Goal: Task Accomplishment & Management: Manage account settings

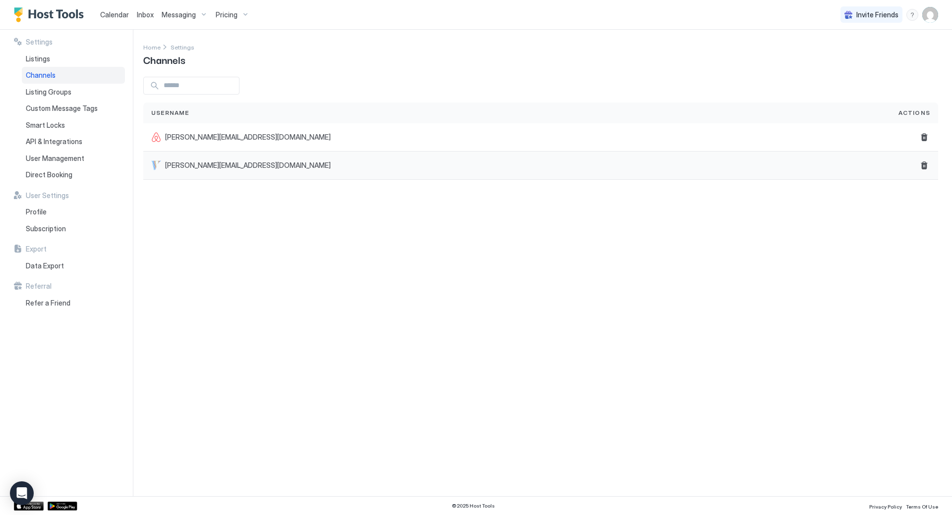
click at [197, 164] on span "[PERSON_NAME][EMAIL_ADDRESS][DOMAIN_NAME]" at bounding box center [248, 165] width 166 height 9
click at [38, 93] on span "Listing Groups" at bounding box center [49, 92] width 46 height 9
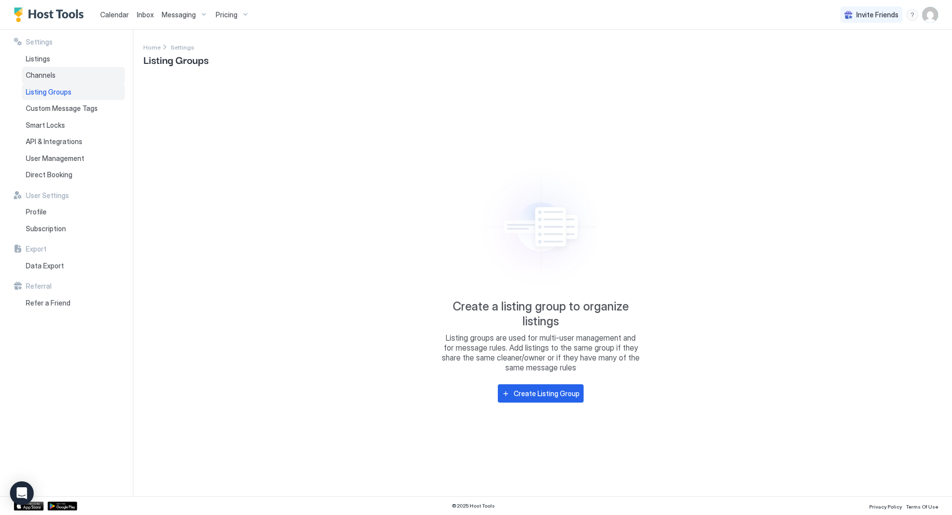
click at [40, 74] on span "Channels" at bounding box center [41, 75] width 30 height 9
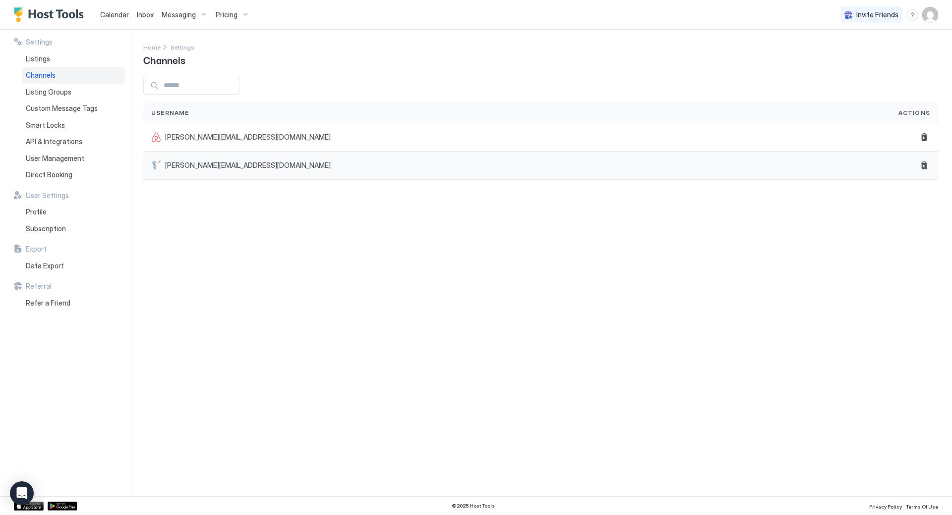
click at [215, 166] on span "[PERSON_NAME][EMAIL_ADDRESS][DOMAIN_NAME]" at bounding box center [248, 165] width 166 height 9
click at [263, 167] on span "[PERSON_NAME][EMAIL_ADDRESS][DOMAIN_NAME]" at bounding box center [248, 165] width 166 height 9
click at [245, 168] on span "[PERSON_NAME][EMAIL_ADDRESS][DOMAIN_NAME]" at bounding box center [248, 165] width 166 height 9
click at [47, 57] on span "Listings" at bounding box center [38, 59] width 24 height 9
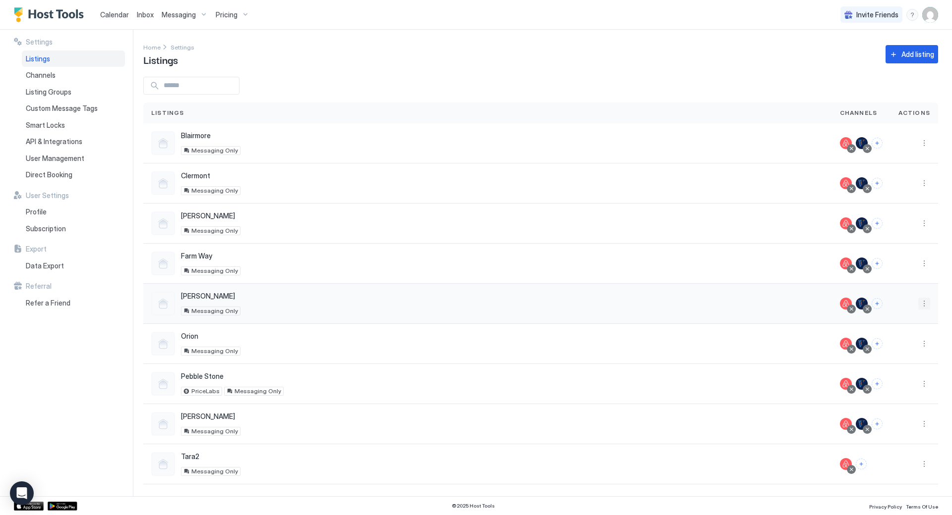
click at [925, 303] on button "More options" at bounding box center [924, 304] width 12 height 12
click at [634, 304] on div at bounding box center [476, 257] width 952 height 515
click at [865, 465] on button "Connect channels" at bounding box center [860, 464] width 11 height 11
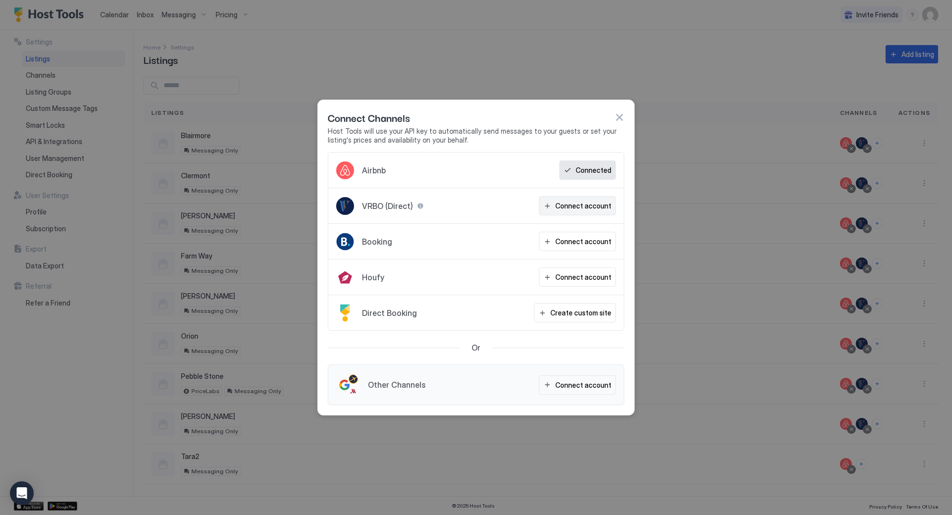
click at [564, 205] on div "Connect account" at bounding box center [583, 206] width 56 height 10
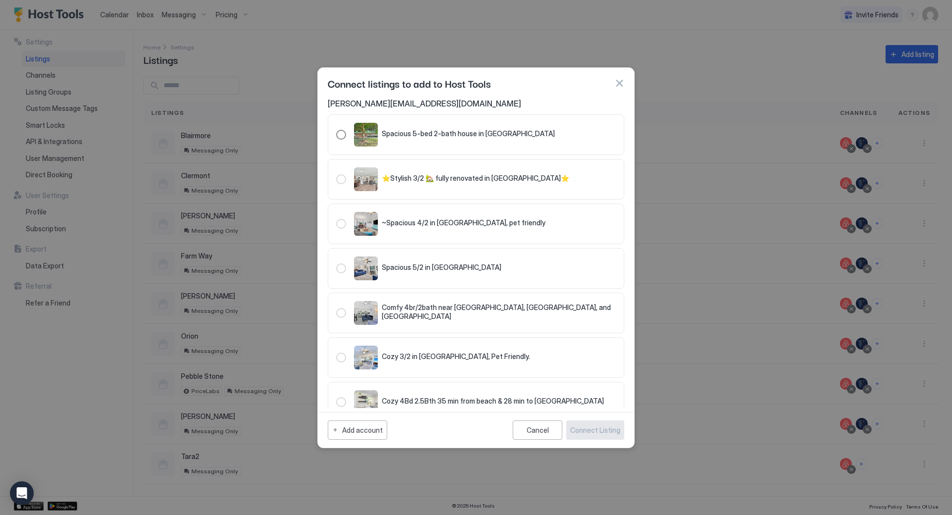
click at [340, 134] on div "321.4754599.5328766" at bounding box center [341, 135] width 10 height 10
click at [589, 427] on div "Connect Listing" at bounding box center [595, 430] width 50 height 10
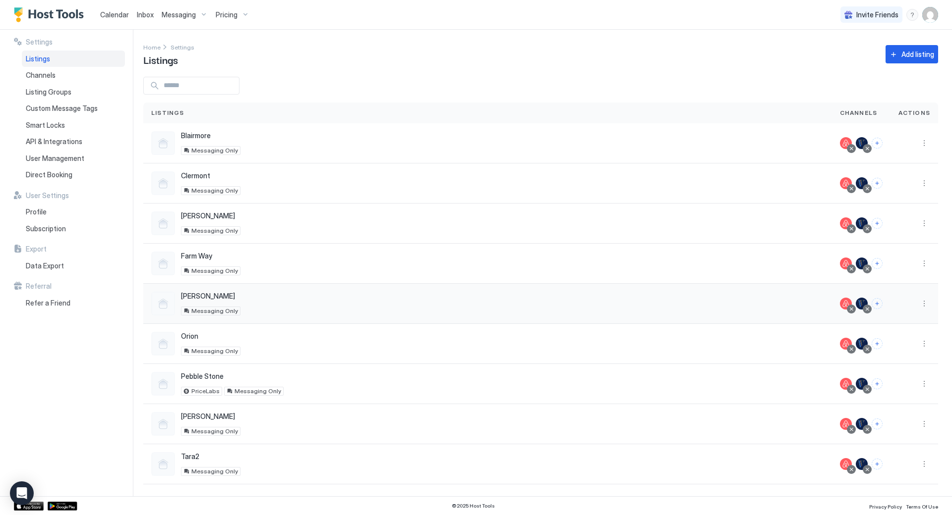
click at [864, 306] on div at bounding box center [861, 304] width 12 height 12
click at [923, 305] on button "More options" at bounding box center [924, 304] width 12 height 12
click at [865, 305] on div at bounding box center [476, 257] width 952 height 515
click at [868, 309] on div at bounding box center [866, 309] width 5 height 5
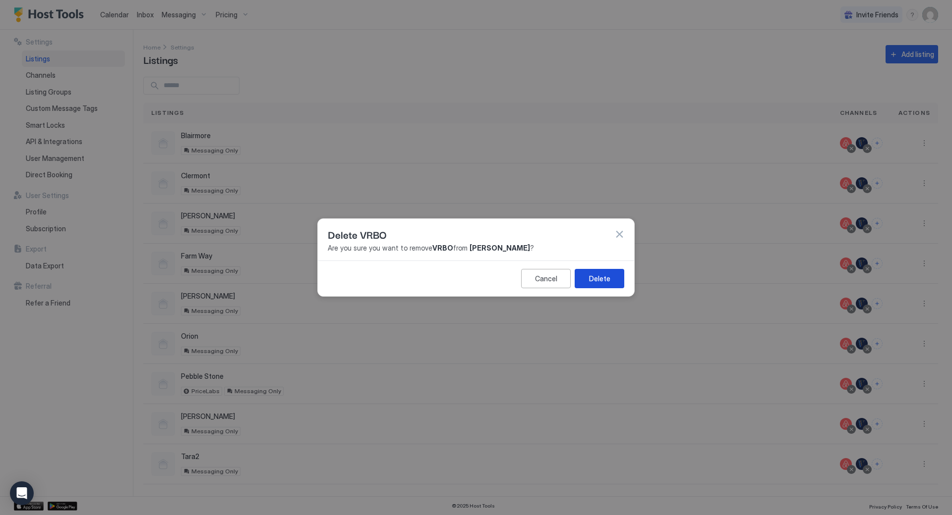
click at [598, 278] on div "Delete" at bounding box center [599, 279] width 21 height 10
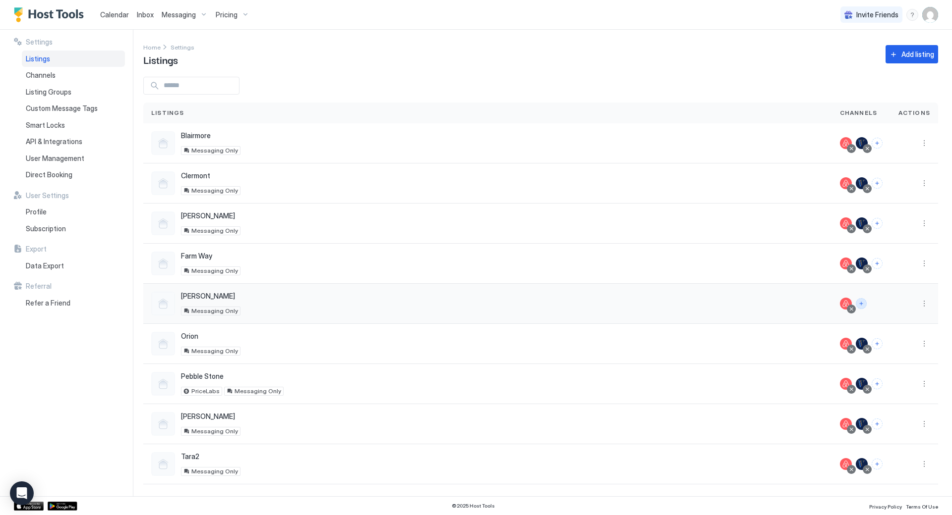
click at [861, 304] on button "Connect channels" at bounding box center [860, 303] width 11 height 11
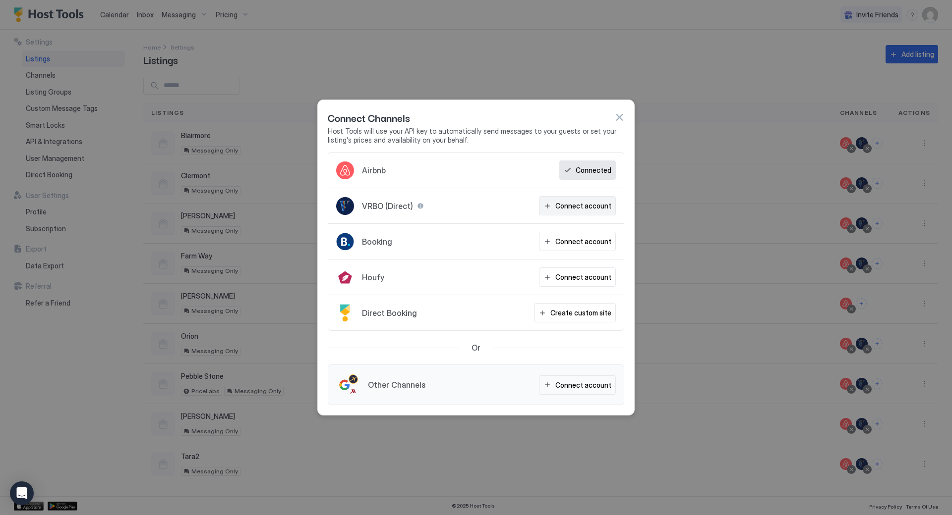
click at [565, 207] on div "Connect account" at bounding box center [583, 206] width 56 height 10
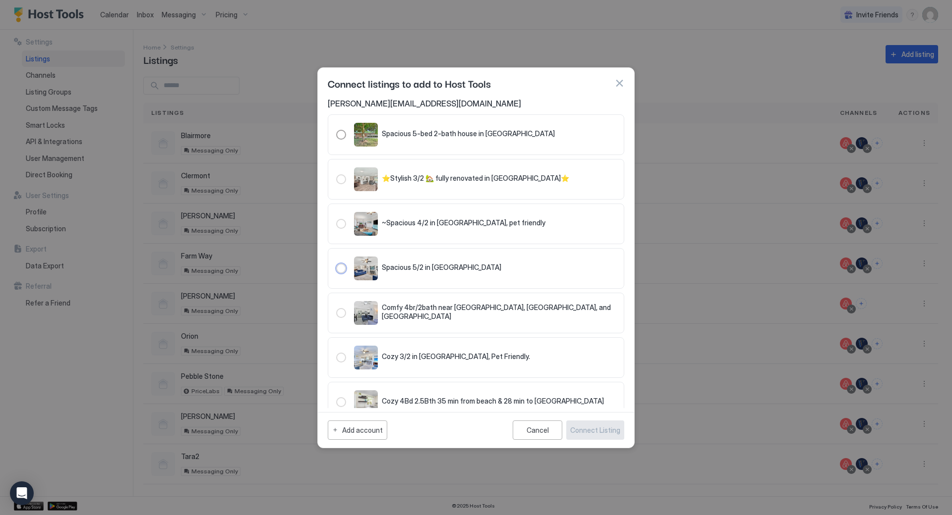
click at [345, 269] on div "321.3110650.3683727" at bounding box center [341, 269] width 10 height 10
click at [421, 268] on span "Spacious 5/2 in [GEOGRAPHIC_DATA]" at bounding box center [441, 267] width 119 height 9
click at [340, 269] on div "321.3110650.3683727" at bounding box center [341, 269] width 10 height 10
click at [536, 431] on div "Cancel" at bounding box center [537, 430] width 22 height 8
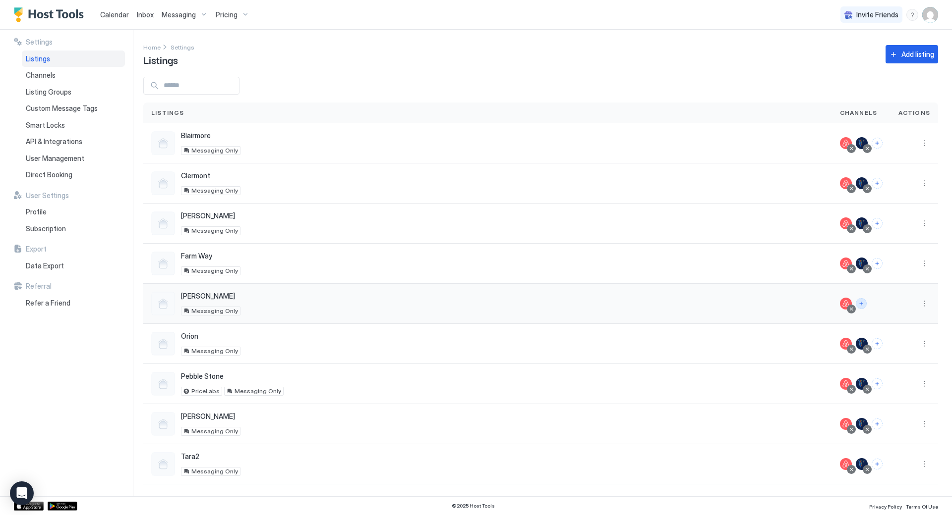
click at [859, 304] on button "Connect channels" at bounding box center [860, 303] width 11 height 11
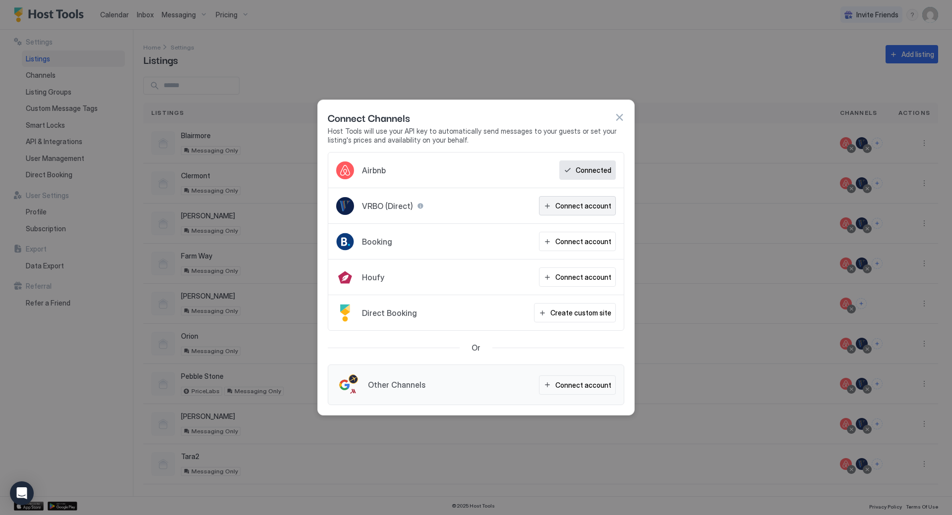
click at [574, 204] on div "Connect account" at bounding box center [583, 206] width 56 height 10
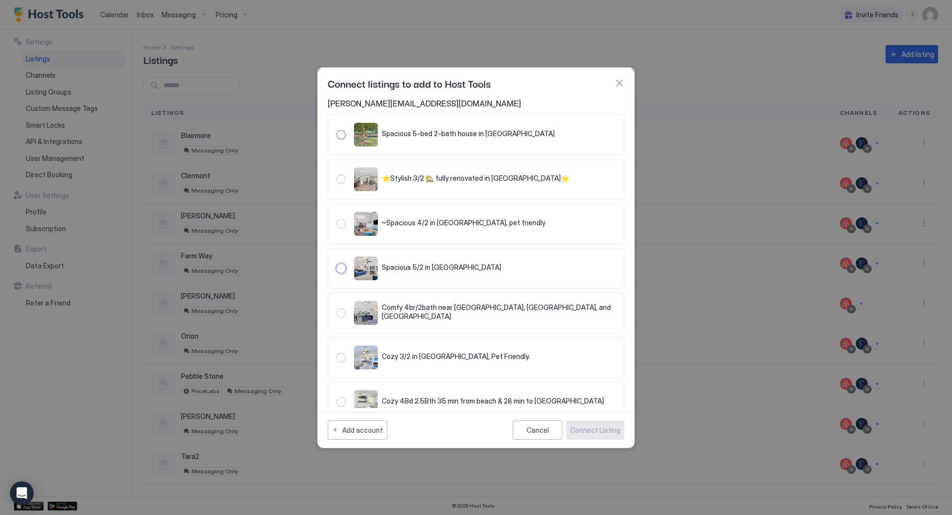
click at [342, 269] on div "321.3110650.3683727" at bounding box center [341, 269] width 10 height 10
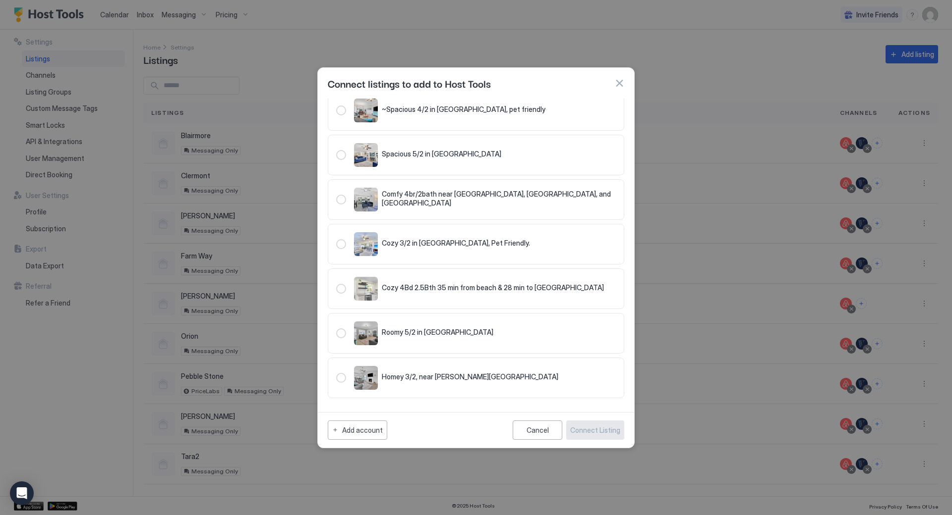
click at [391, 155] on span "Spacious 5/2 in [GEOGRAPHIC_DATA]" at bounding box center [441, 154] width 119 height 9
click at [392, 154] on span "Spacious 5/2 in [GEOGRAPHIC_DATA]" at bounding box center [441, 154] width 119 height 9
click at [338, 155] on div "321.3110650.3683727" at bounding box center [341, 155] width 10 height 10
click at [586, 424] on div "Cancel Connect Listing" at bounding box center [569, 430] width 112 height 19
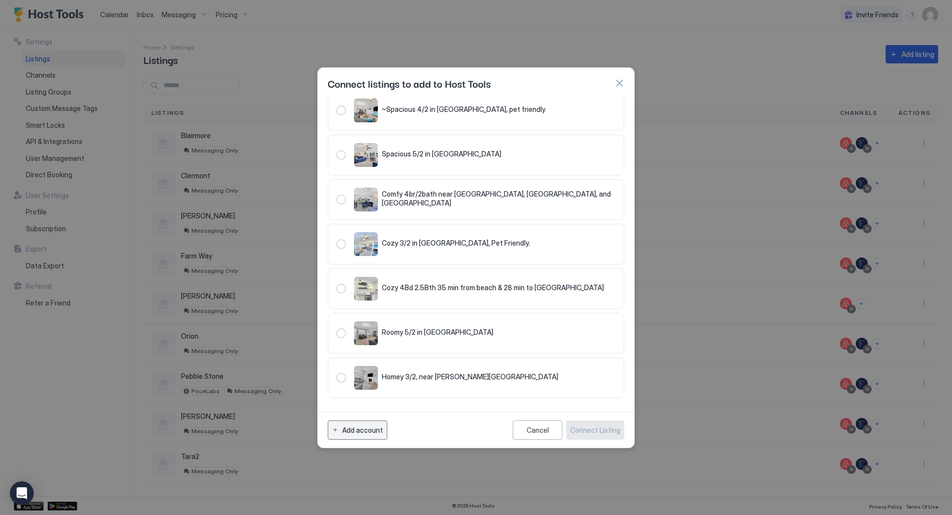
click at [360, 433] on div "Add account" at bounding box center [362, 430] width 41 height 10
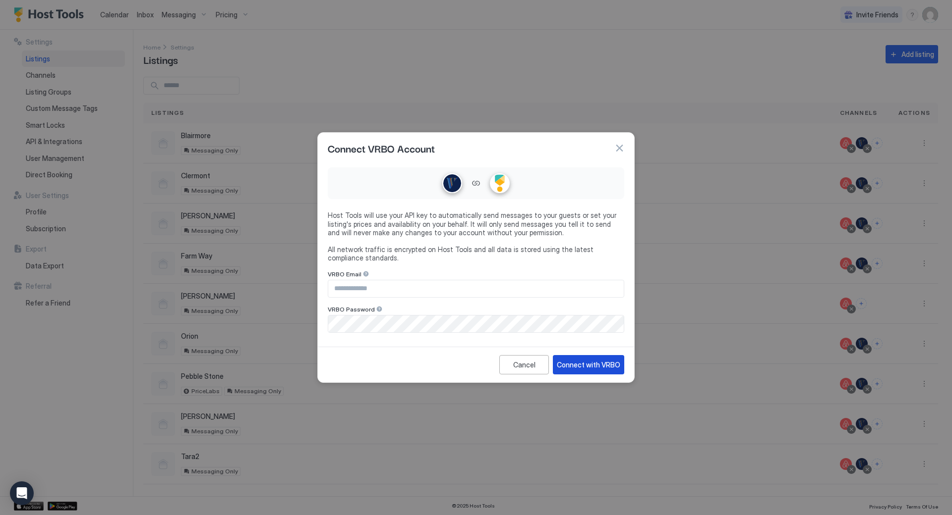
click at [579, 364] on div "Connect with VRBO" at bounding box center [588, 365] width 63 height 10
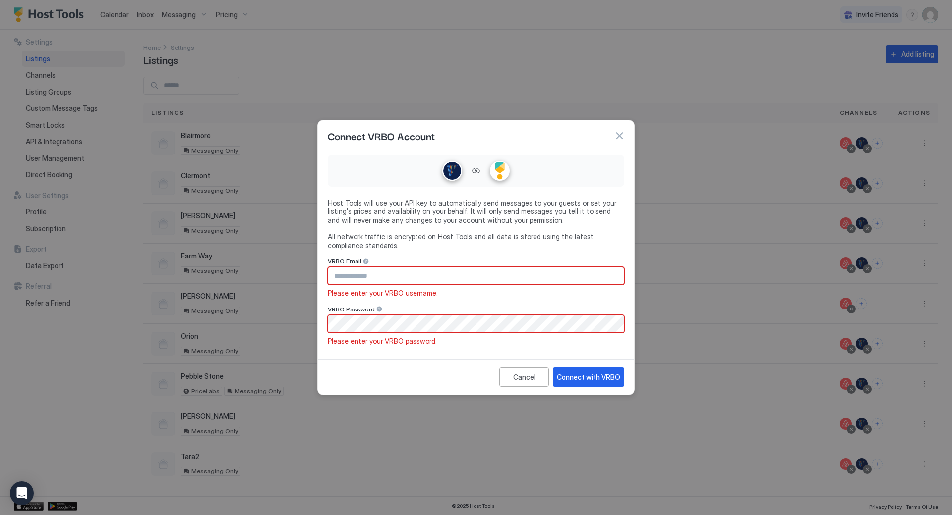
click at [363, 279] on input "Input Field" at bounding box center [475, 276] width 295 height 17
type input "**********"
click at [441, 298] on div "Please enter your VRBO password." at bounding box center [476, 293] width 296 height 9
click at [585, 376] on div "Connect with VRBO" at bounding box center [588, 377] width 63 height 10
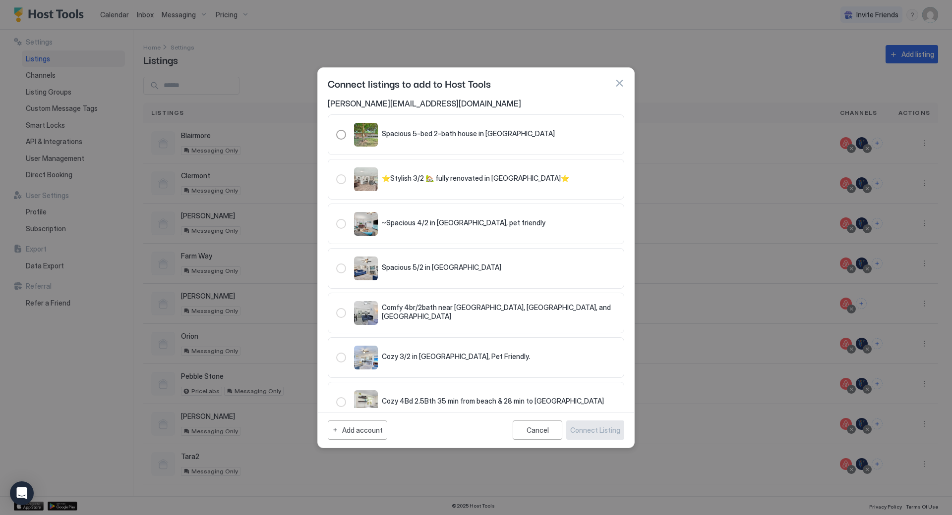
click at [342, 269] on div "321.3110650.3683727" at bounding box center [341, 269] width 10 height 10
click at [342, 226] on div "321.3725507.4299652" at bounding box center [341, 224] width 10 height 10
click at [346, 136] on div "Spacious 5-bed 2-bath house in [GEOGRAPHIC_DATA]" at bounding box center [445, 135] width 219 height 24
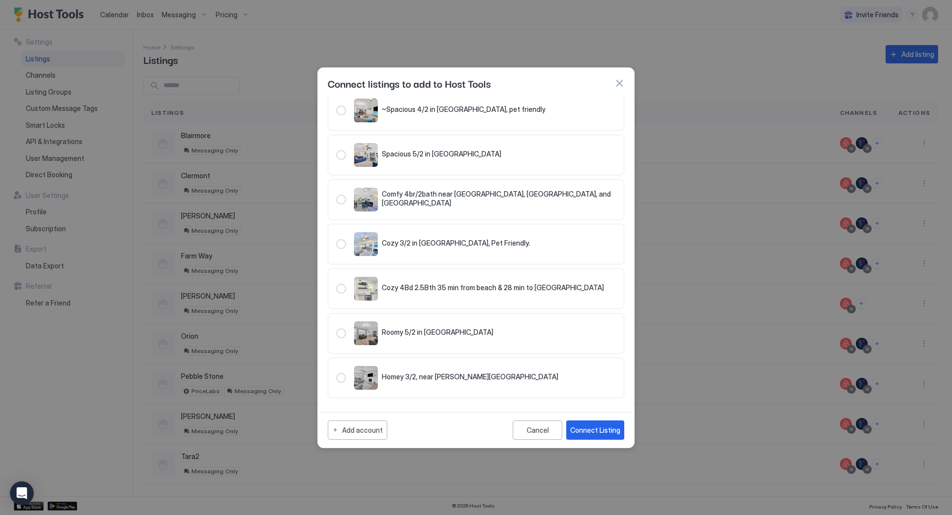
scroll to position [0, 0]
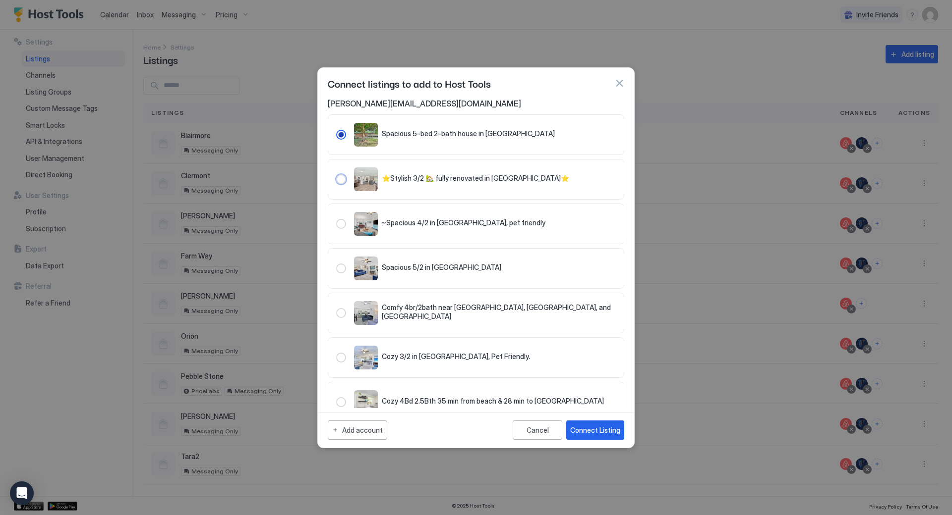
click at [340, 180] on div "321.2765441.3337349" at bounding box center [341, 179] width 10 height 10
click at [529, 430] on div "Cancel" at bounding box center [537, 430] width 22 height 8
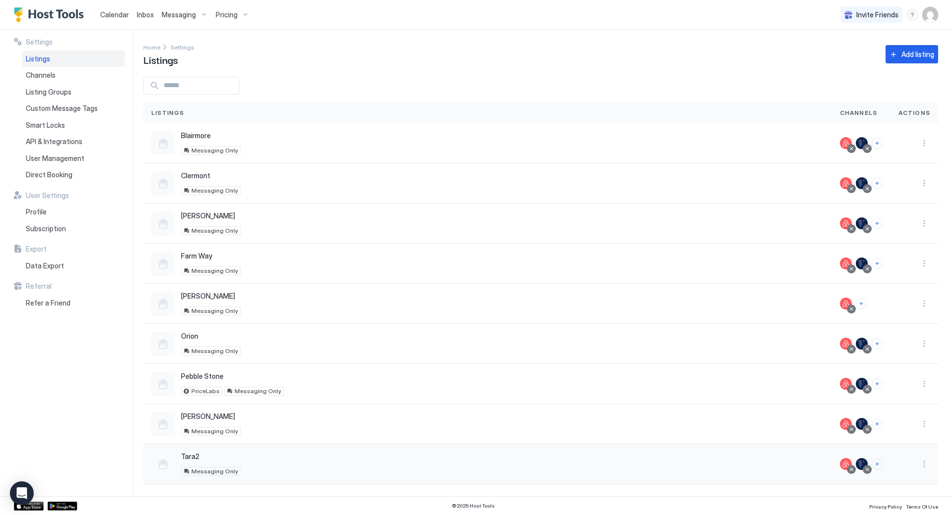
click at [862, 465] on div at bounding box center [861, 464] width 12 height 12
click at [869, 469] on div at bounding box center [866, 469] width 5 height 5
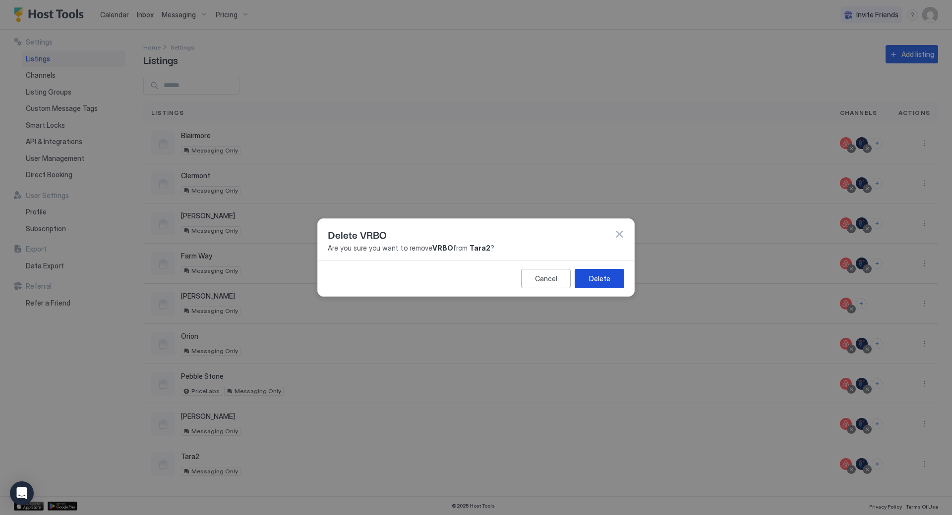
click at [605, 280] on div "Delete" at bounding box center [599, 279] width 21 height 10
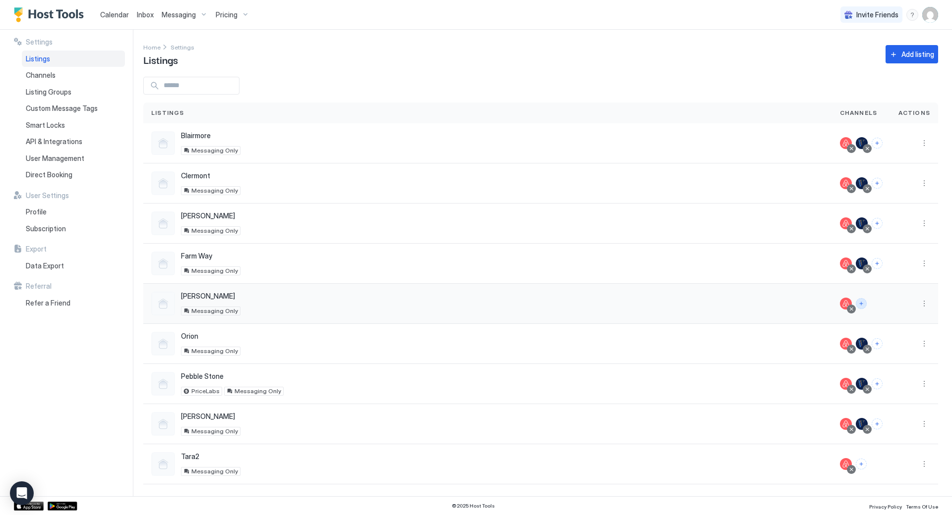
click at [861, 303] on button "Connect channels" at bounding box center [860, 303] width 11 height 11
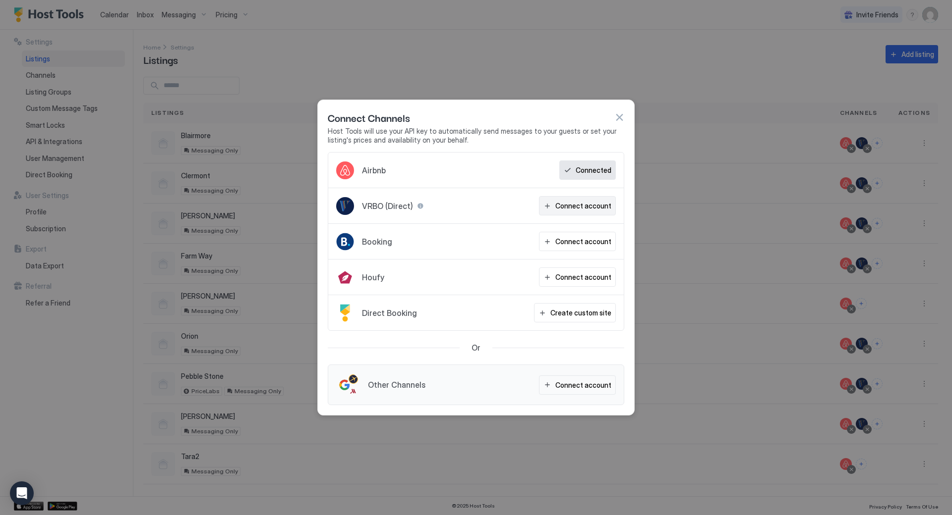
click at [579, 207] on div "Connect account" at bounding box center [583, 206] width 56 height 10
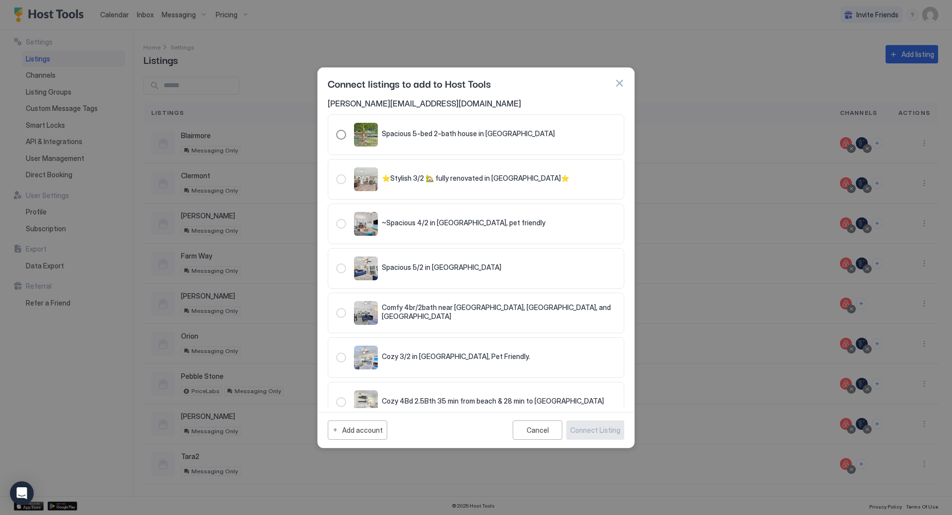
click at [339, 135] on div "321.4754599.5328766" at bounding box center [341, 135] width 10 height 10
click at [587, 430] on div "Connect Listing" at bounding box center [595, 430] width 50 height 10
click at [535, 431] on div "Cancel" at bounding box center [537, 430] width 22 height 8
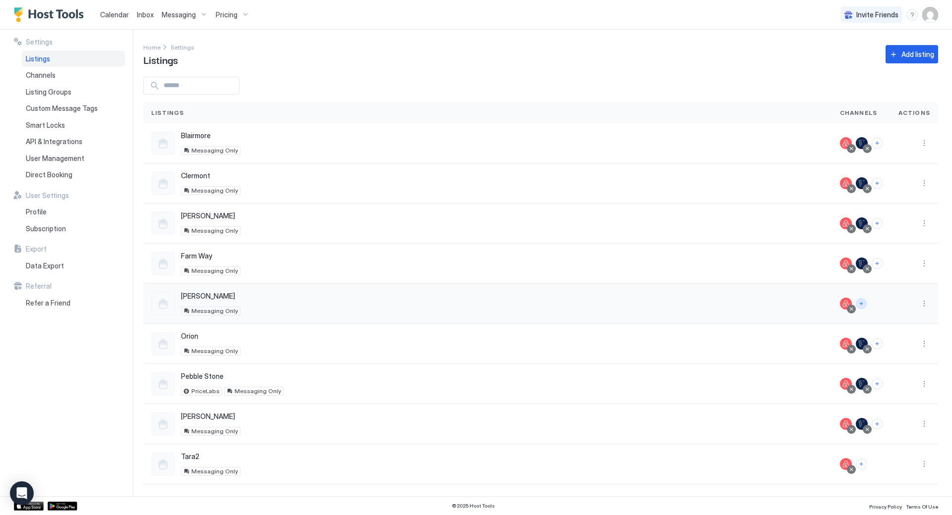
click at [861, 304] on button "Connect channels" at bounding box center [860, 303] width 11 height 11
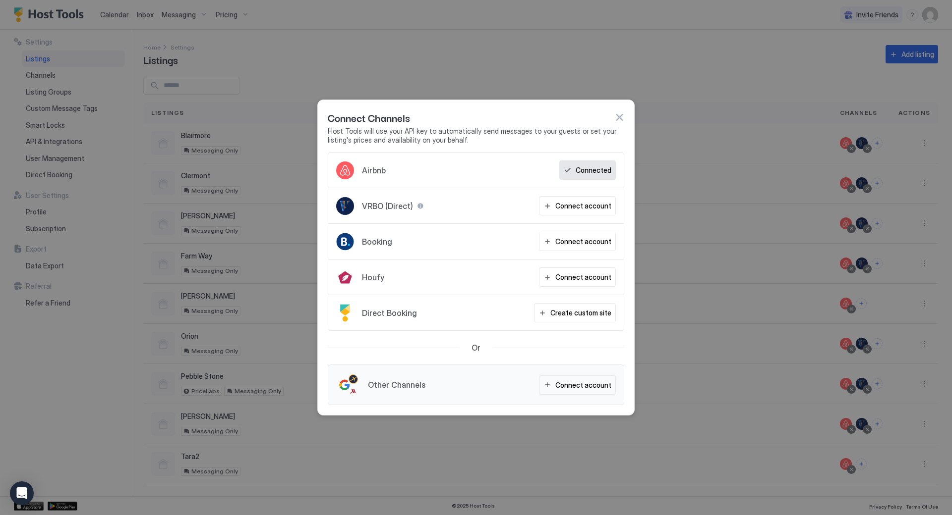
click at [621, 121] on button "button" at bounding box center [619, 118] width 10 height 10
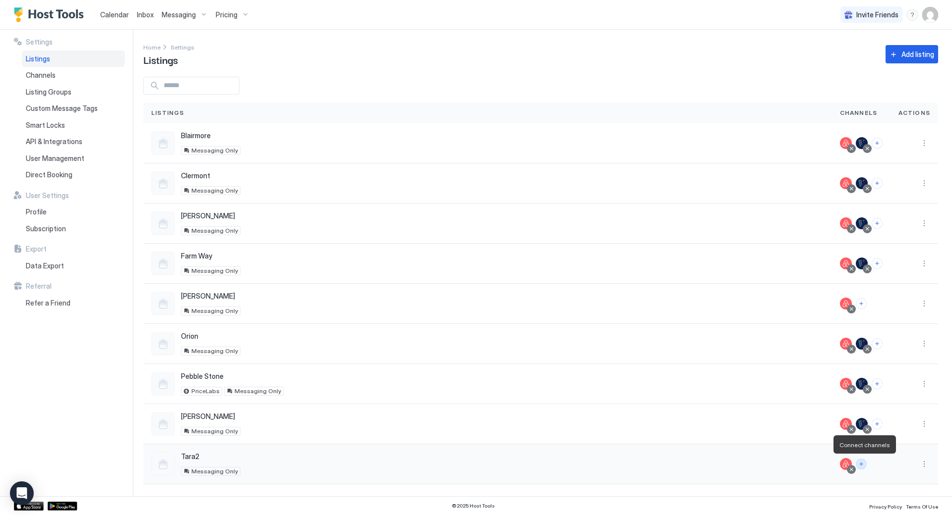
click at [863, 466] on button "Connect channels" at bounding box center [860, 464] width 11 height 11
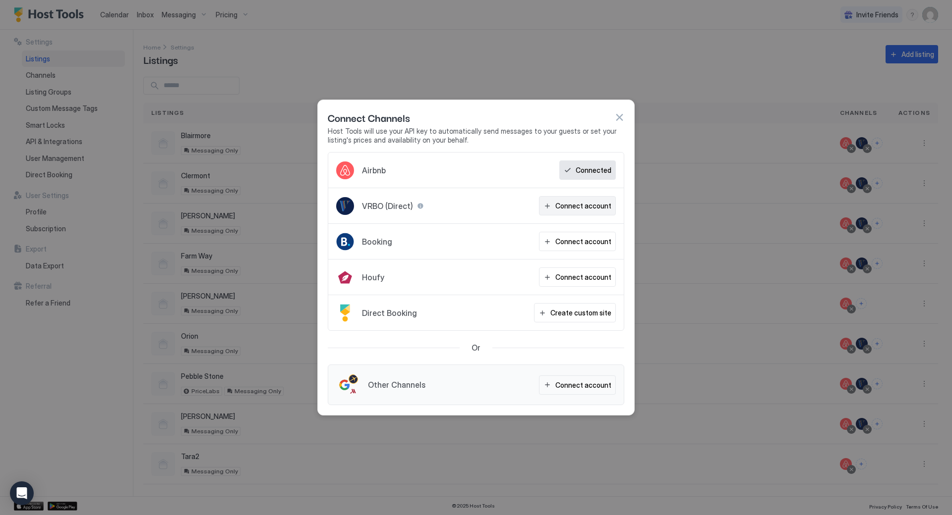
click at [575, 207] on div "Connect account" at bounding box center [583, 206] width 56 height 10
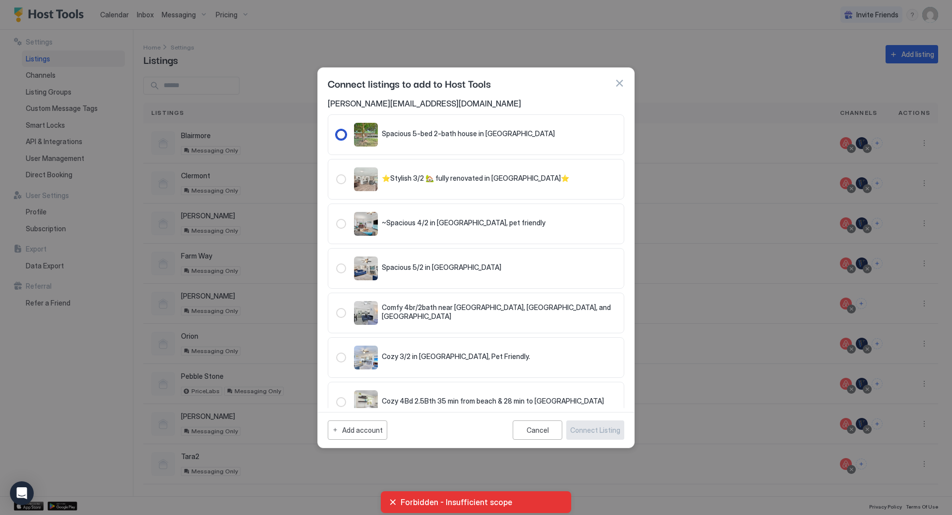
click at [394, 136] on span "Spacious 5-bed 2-bath house in [GEOGRAPHIC_DATA]" at bounding box center [468, 133] width 173 height 9
click at [586, 428] on div "Connect Listing" at bounding box center [595, 430] width 50 height 10
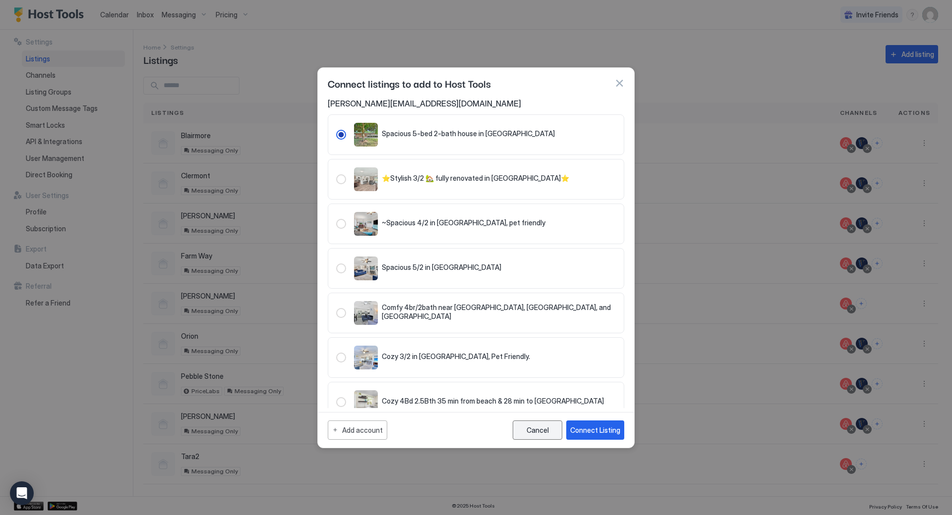
click at [535, 428] on div "Cancel" at bounding box center [537, 430] width 22 height 8
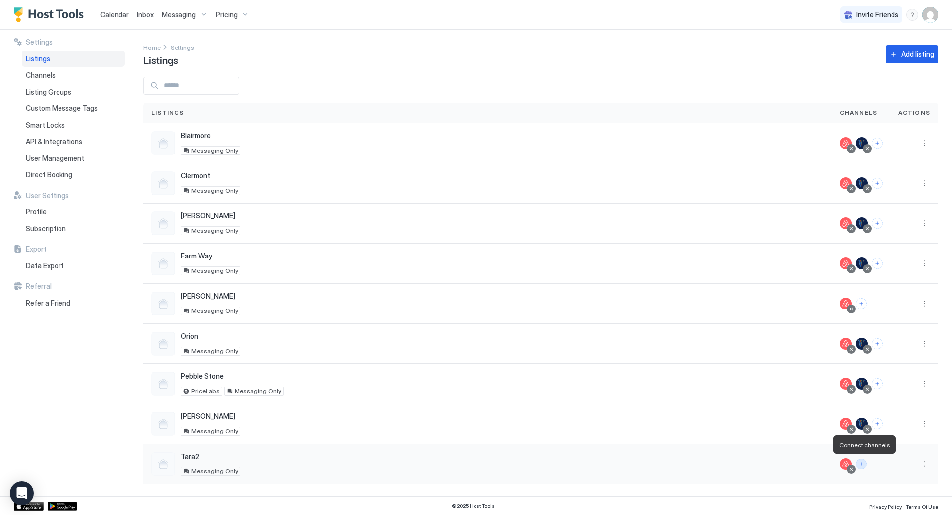
click at [862, 464] on button "Connect channels" at bounding box center [860, 464] width 11 height 11
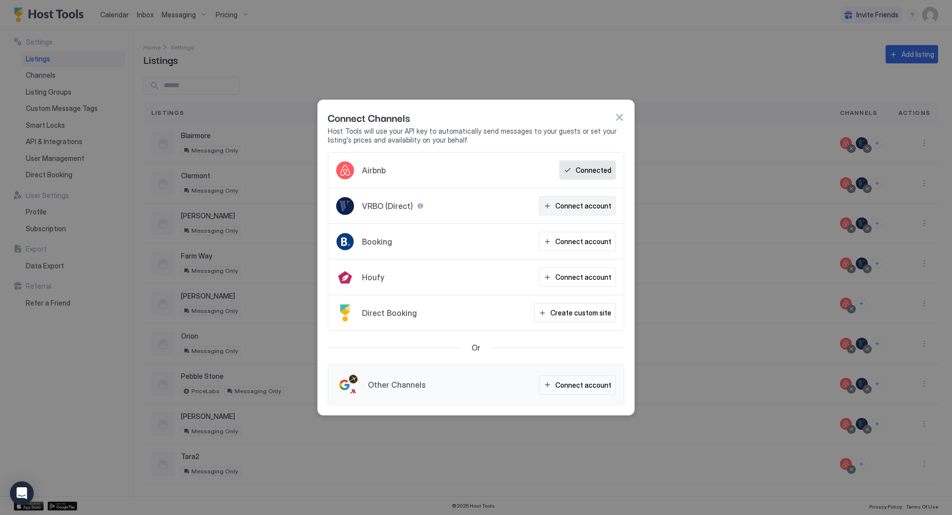
click at [581, 208] on div "Connect account" at bounding box center [583, 206] width 56 height 10
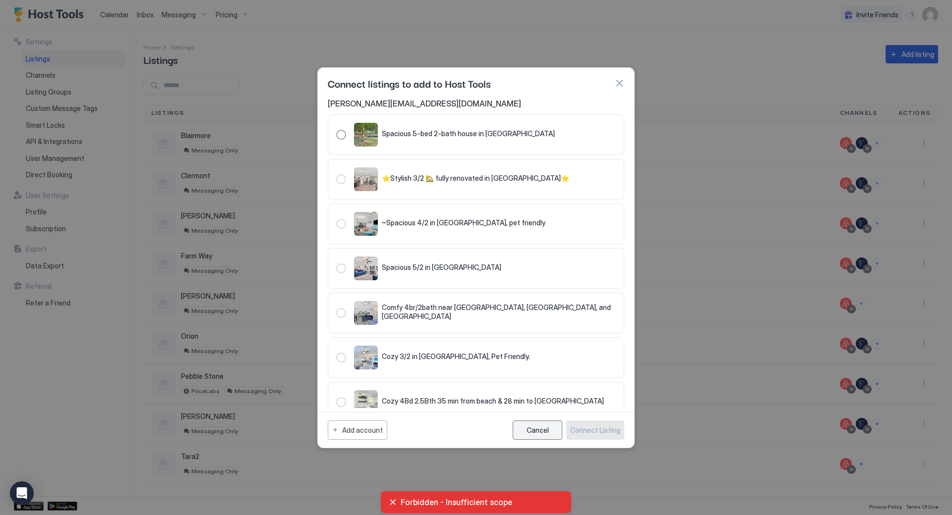
click at [541, 434] on div "Cancel" at bounding box center [537, 430] width 22 height 8
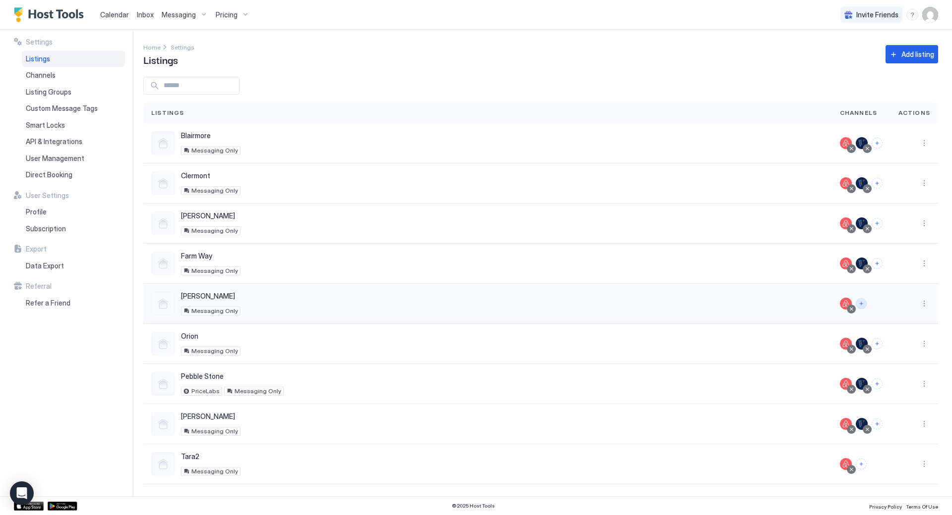
click at [861, 303] on button "Connect channels" at bounding box center [860, 303] width 11 height 11
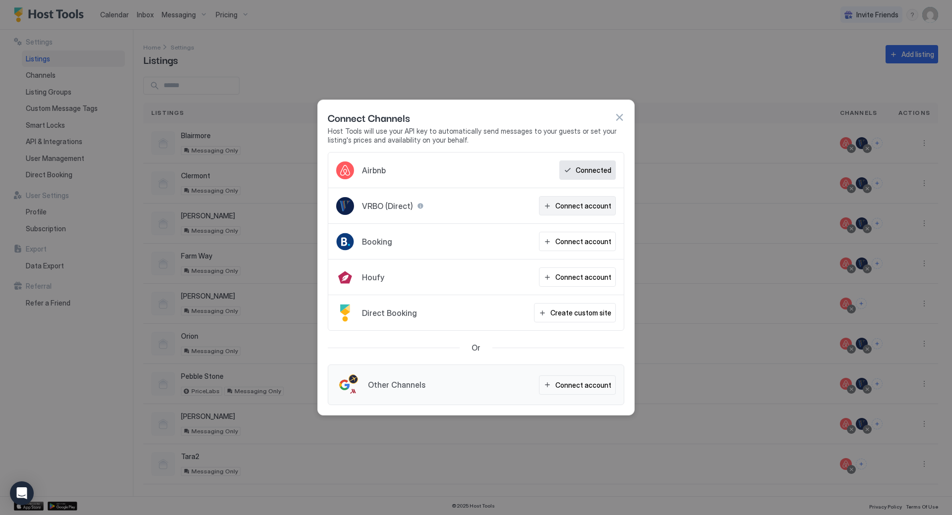
click at [575, 208] on div "Connect account" at bounding box center [583, 206] width 56 height 10
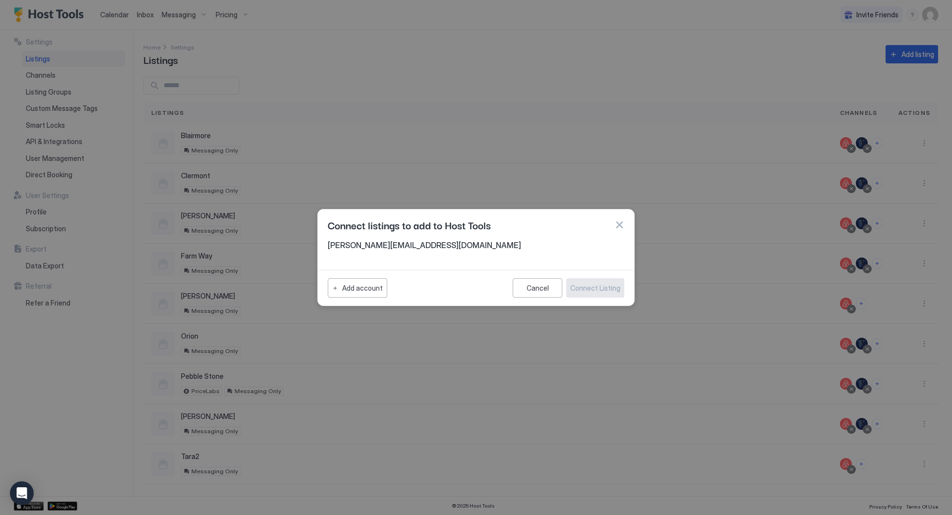
click at [381, 259] on div "[PERSON_NAME][EMAIL_ADDRESS][DOMAIN_NAME]" at bounding box center [476, 253] width 316 height 26
click at [361, 292] on div "Add account" at bounding box center [362, 288] width 41 height 10
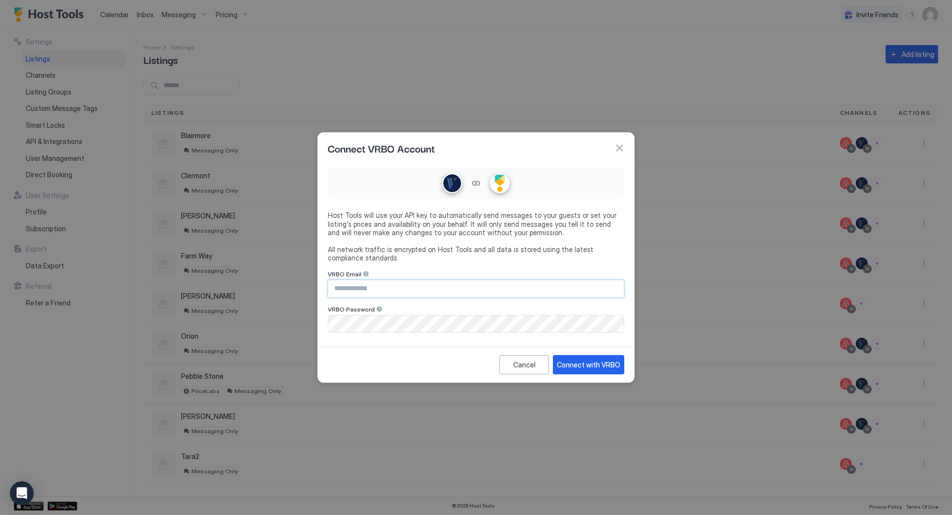
click at [366, 289] on input "Input Field" at bounding box center [475, 289] width 295 height 17
type input "*****"
type input "**********"
click at [579, 363] on div "Connect with VRBO" at bounding box center [588, 365] width 63 height 10
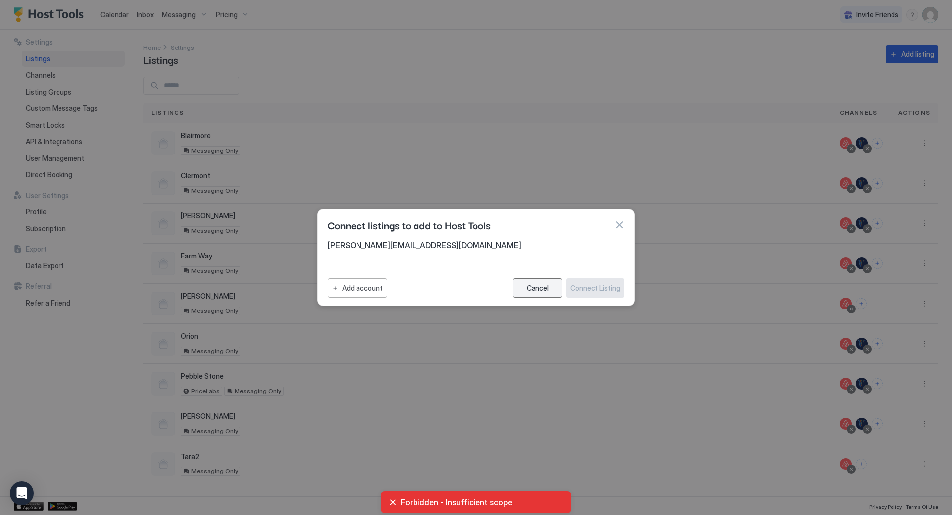
click at [540, 289] on div "Cancel" at bounding box center [537, 288] width 22 height 8
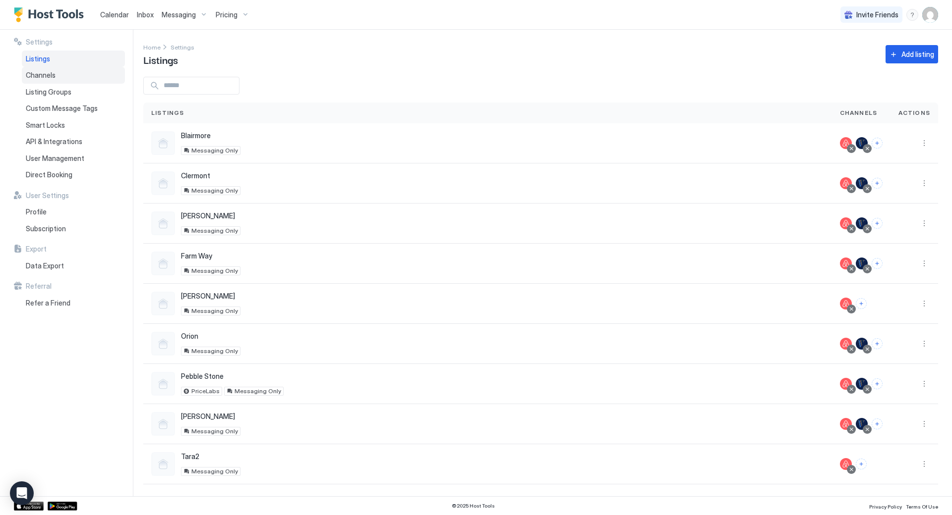
click at [44, 78] on span "Channels" at bounding box center [41, 75] width 30 height 9
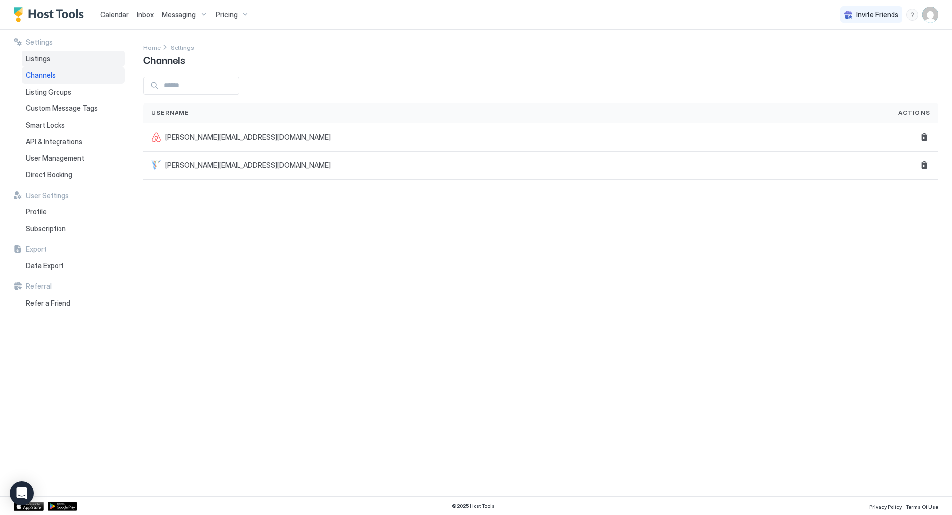
click at [42, 61] on span "Listings" at bounding box center [38, 59] width 24 height 9
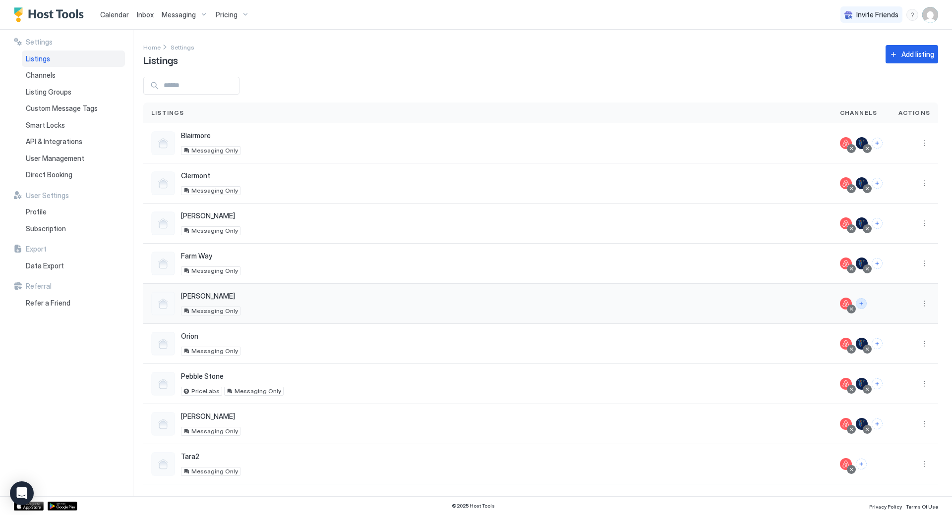
click at [862, 304] on button "Connect channels" at bounding box center [860, 303] width 11 height 11
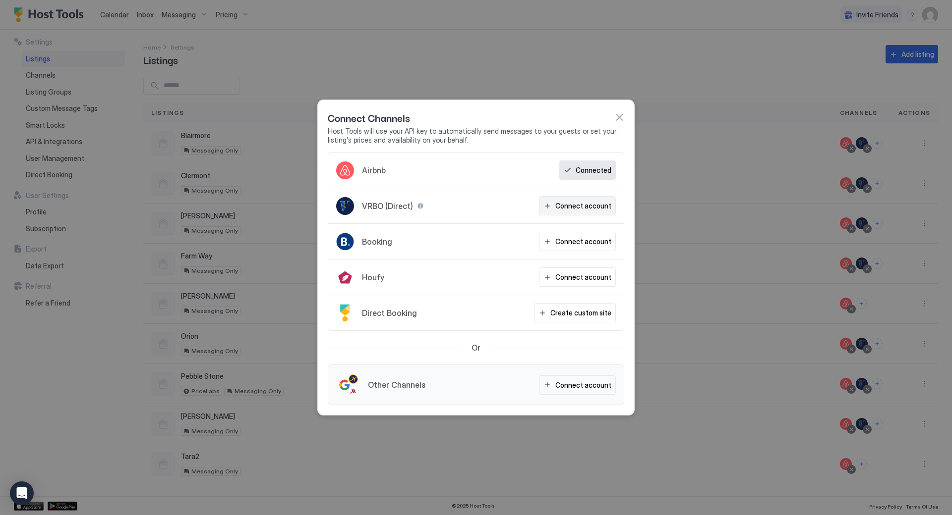
click at [564, 205] on div "Connect account" at bounding box center [583, 206] width 56 height 10
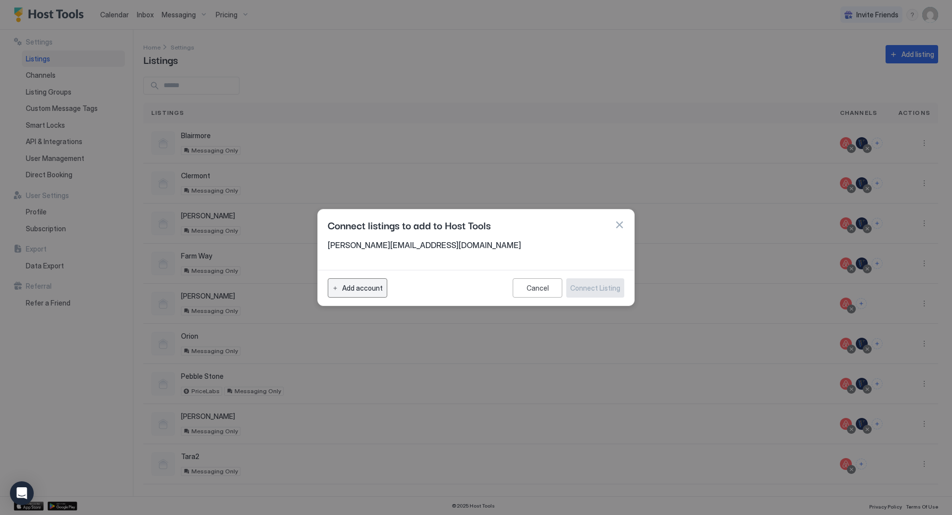
click at [370, 286] on div "Add account" at bounding box center [362, 288] width 41 height 10
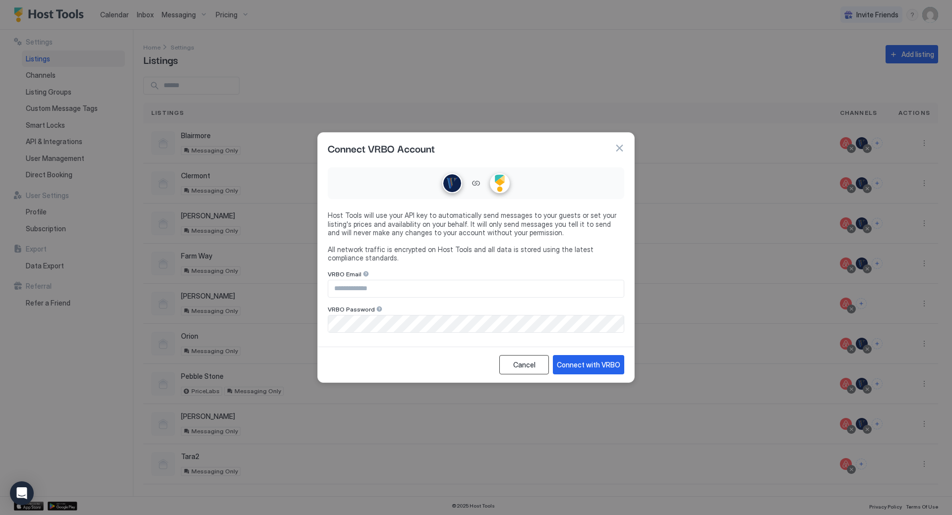
click at [525, 357] on button "Cancel" at bounding box center [524, 364] width 50 height 19
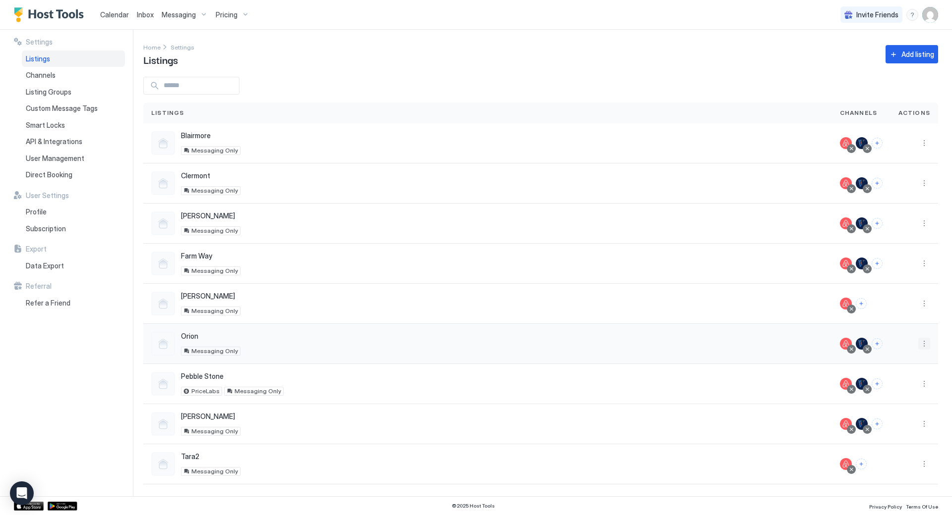
click at [923, 346] on button "More options" at bounding box center [924, 344] width 12 height 12
click at [546, 304] on div at bounding box center [476, 257] width 952 height 515
click at [931, 14] on img "User profile" at bounding box center [930, 15] width 16 height 16
click at [843, 77] on span "Logout" at bounding box center [838, 81] width 22 height 9
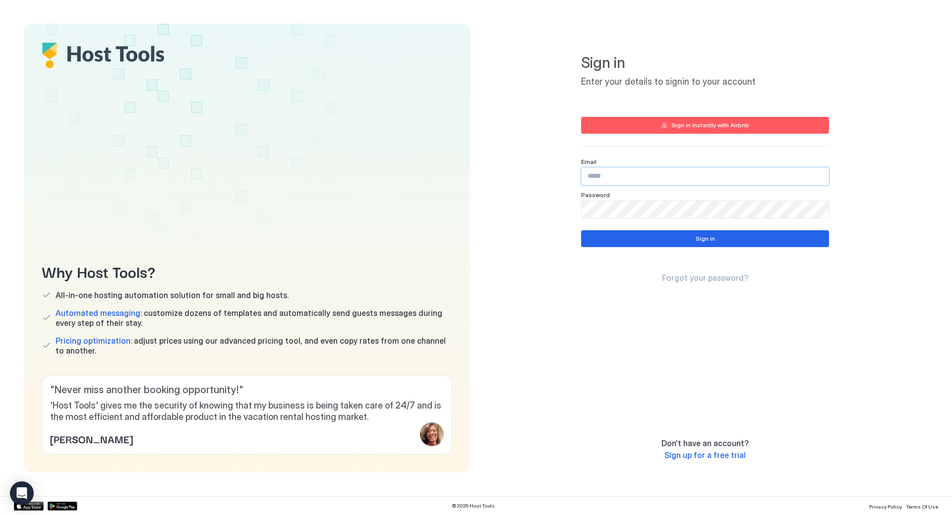
type input "**********"
click at [678, 238] on button "Sign in" at bounding box center [705, 238] width 248 height 17
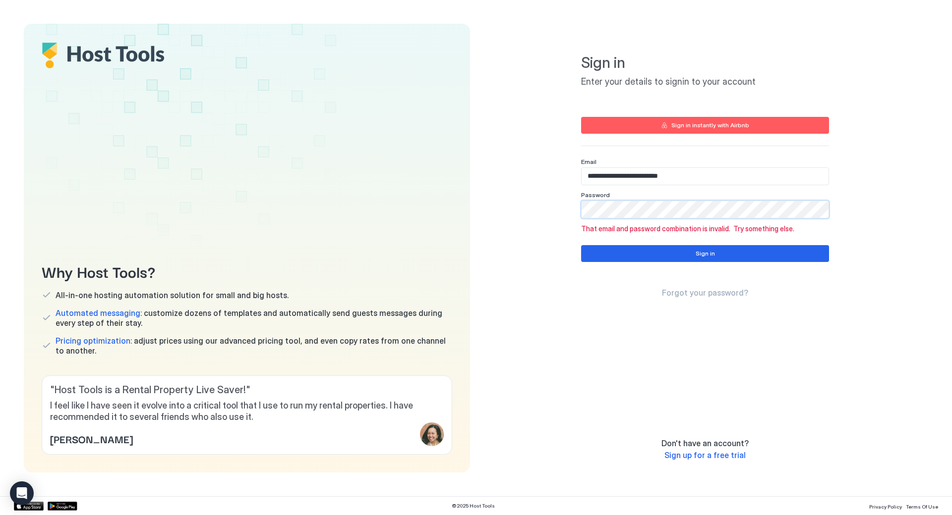
click at [492, 210] on div "**********" at bounding box center [705, 248] width 446 height 449
click at [643, 300] on div "**********" at bounding box center [705, 228] width 248 height 385
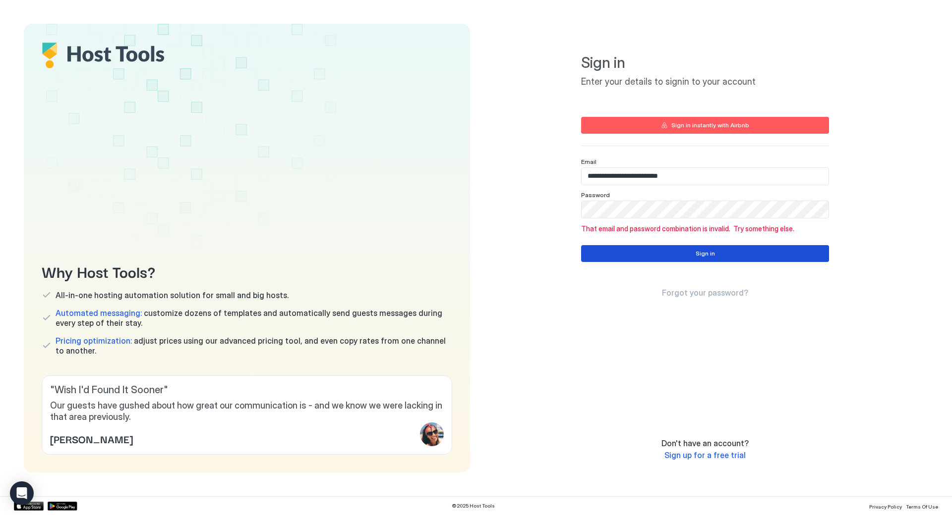
click at [639, 253] on button "Sign in" at bounding box center [705, 253] width 248 height 17
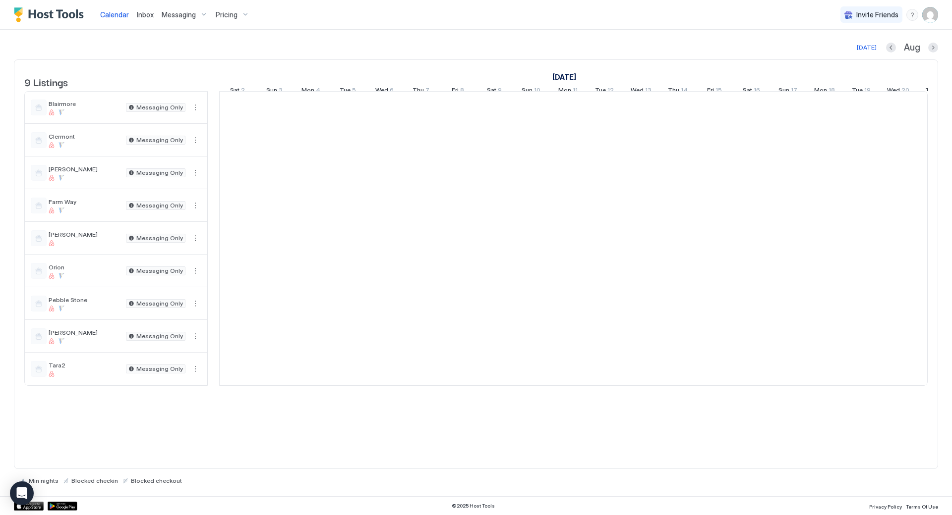
scroll to position [0, 551]
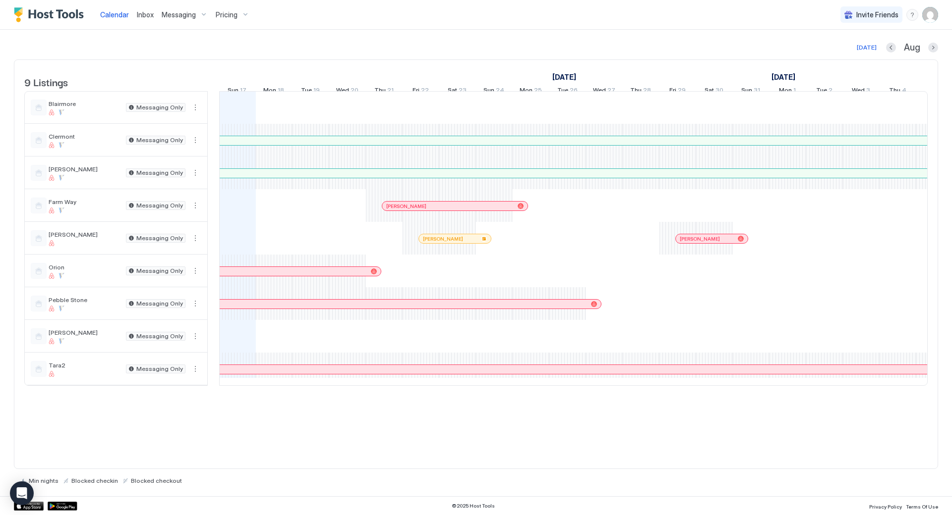
click at [178, 16] on span "Messaging" at bounding box center [179, 14] width 34 height 9
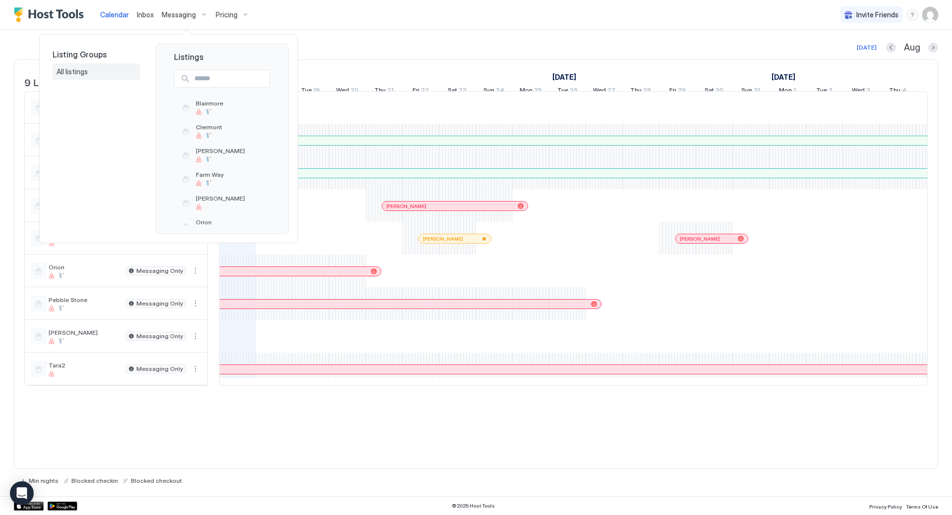
click at [77, 73] on span "All listings" at bounding box center [73, 71] width 33 height 9
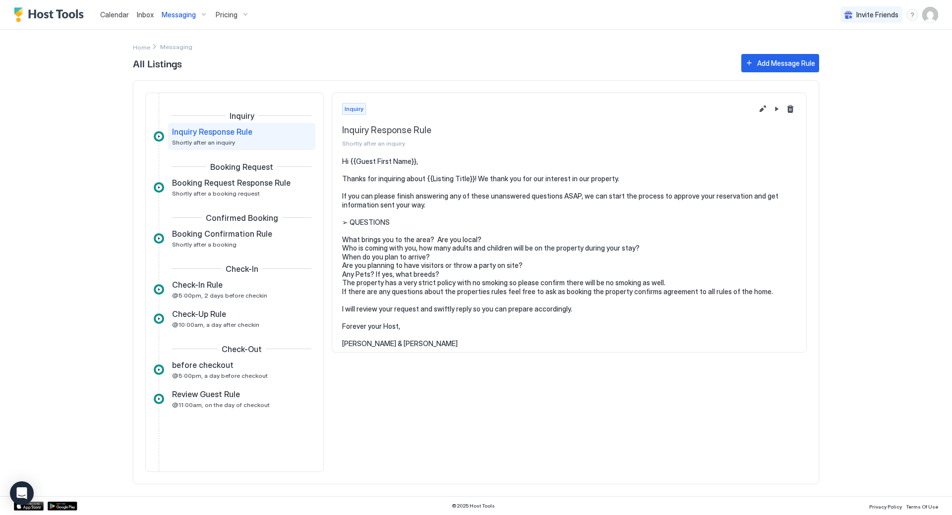
click at [143, 14] on span "Inbox" at bounding box center [145, 14] width 17 height 8
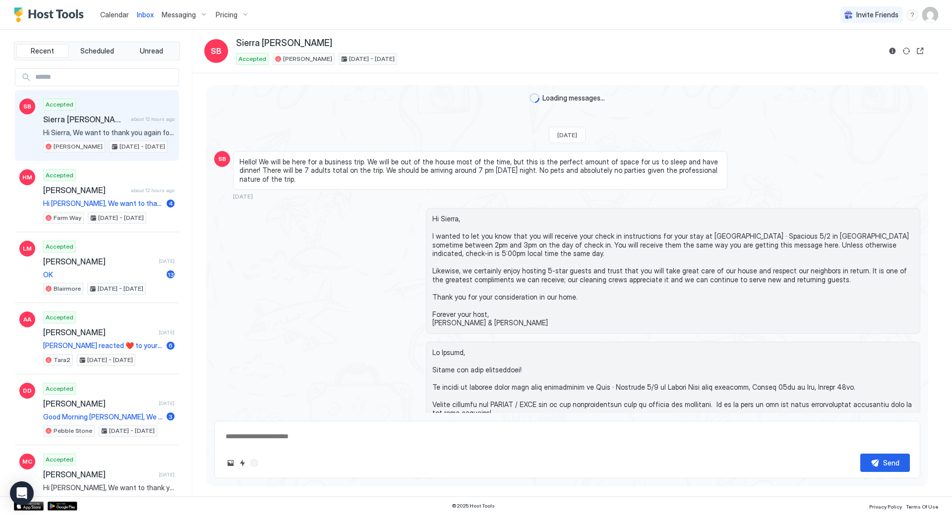
scroll to position [1530, 0]
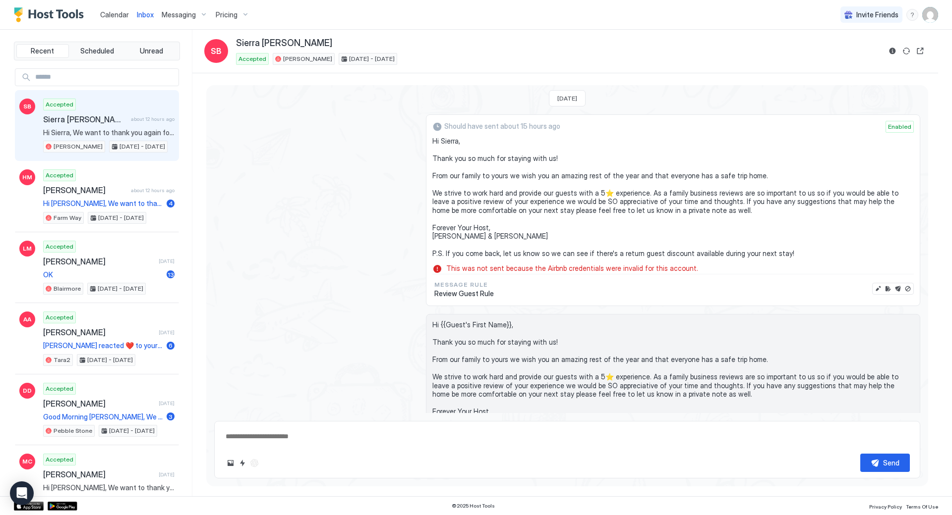
click at [173, 14] on span "Messaging" at bounding box center [179, 14] width 34 height 9
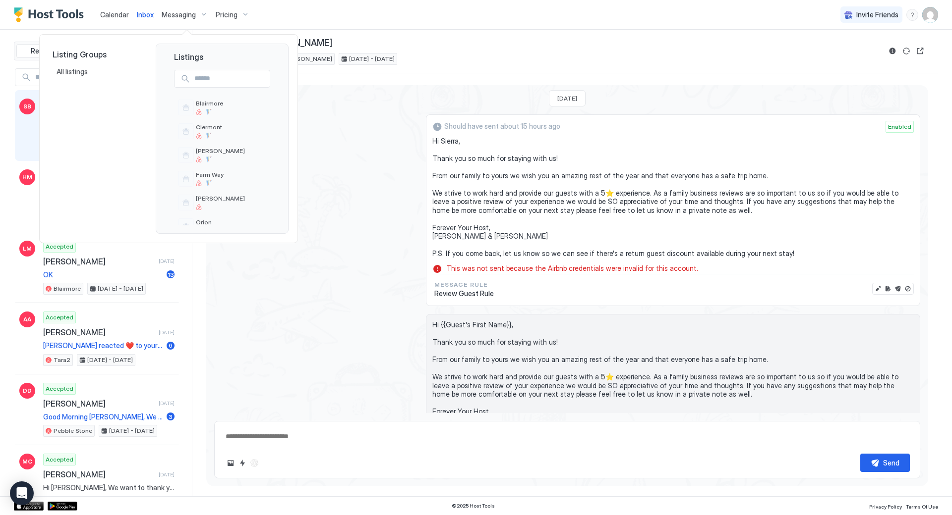
type textarea "*"
click at [208, 142] on div "[PERSON_NAME]" at bounding box center [231, 141] width 70 height 15
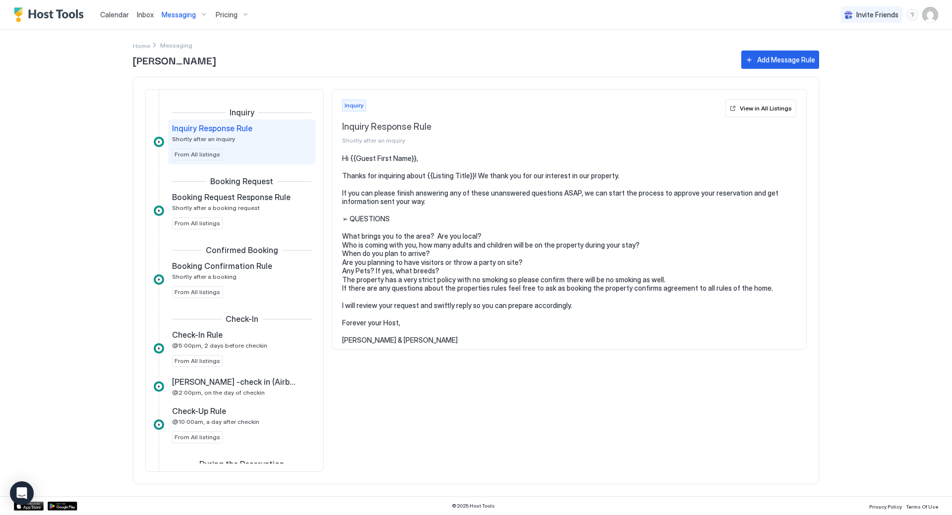
click at [224, 14] on span "Pricing" at bounding box center [227, 14] width 22 height 9
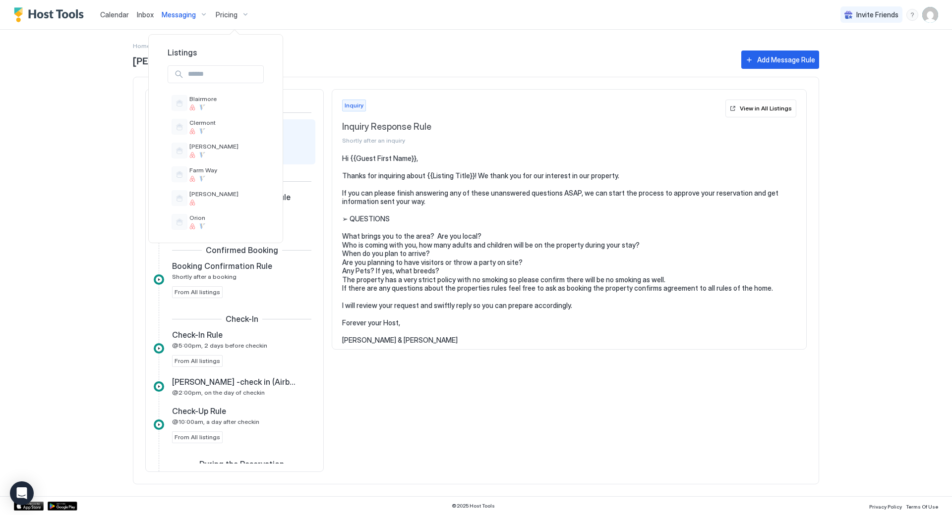
click at [111, 32] on div at bounding box center [476, 257] width 952 height 515
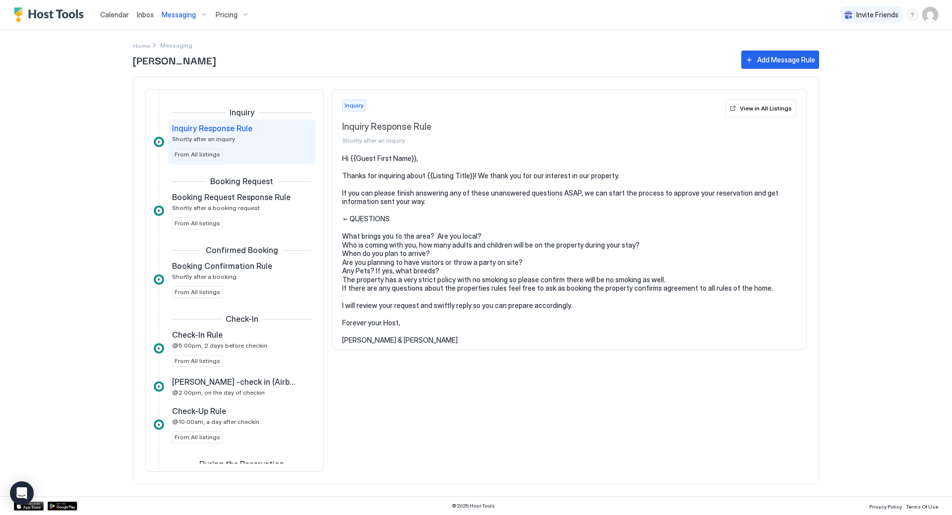
click at [929, 15] on img "User profile" at bounding box center [930, 15] width 16 height 16
click at [835, 59] on span "Settings" at bounding box center [840, 63] width 27 height 9
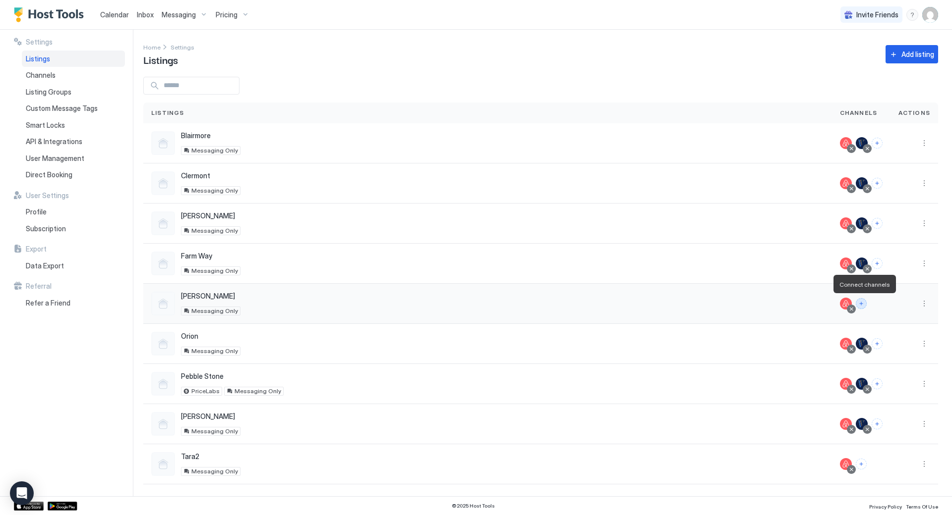
click at [863, 303] on button "Connect channels" at bounding box center [860, 303] width 11 height 11
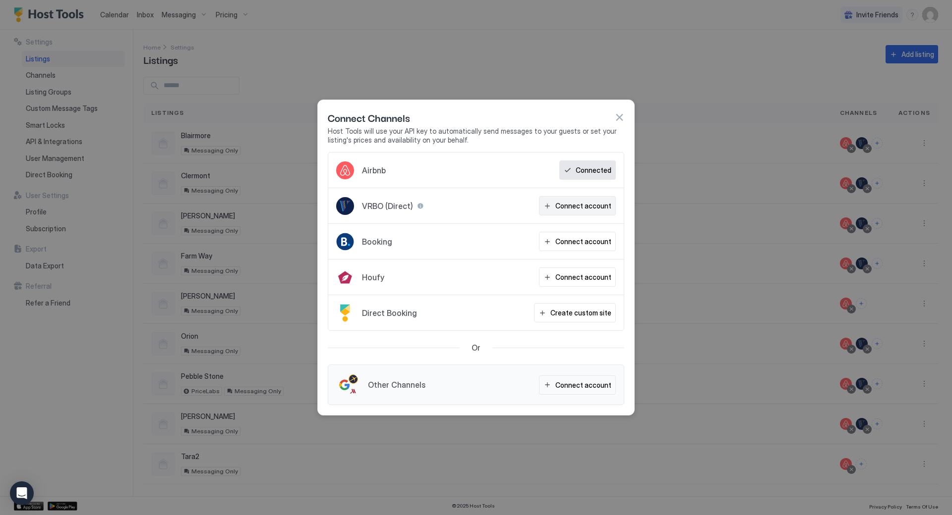
click at [578, 203] on div "Connect account" at bounding box center [583, 206] width 56 height 10
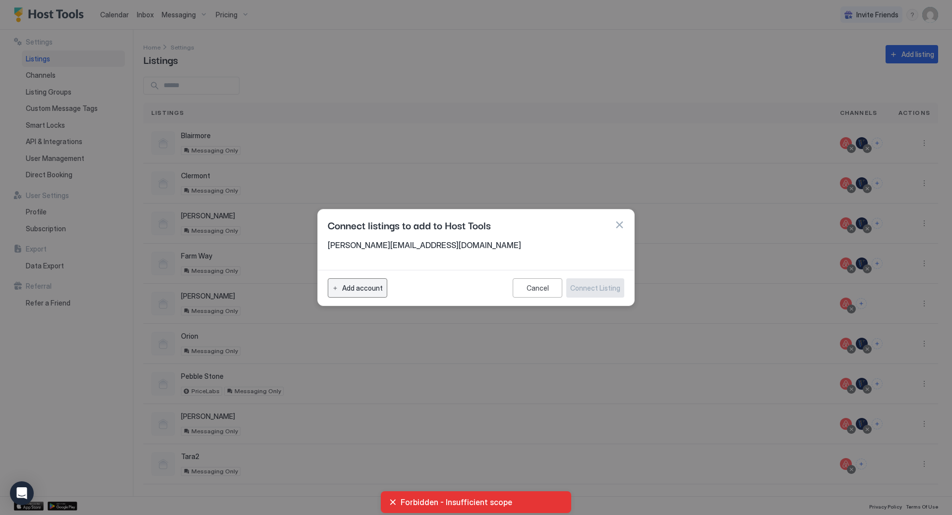
click at [355, 287] on div "Add account" at bounding box center [362, 288] width 41 height 10
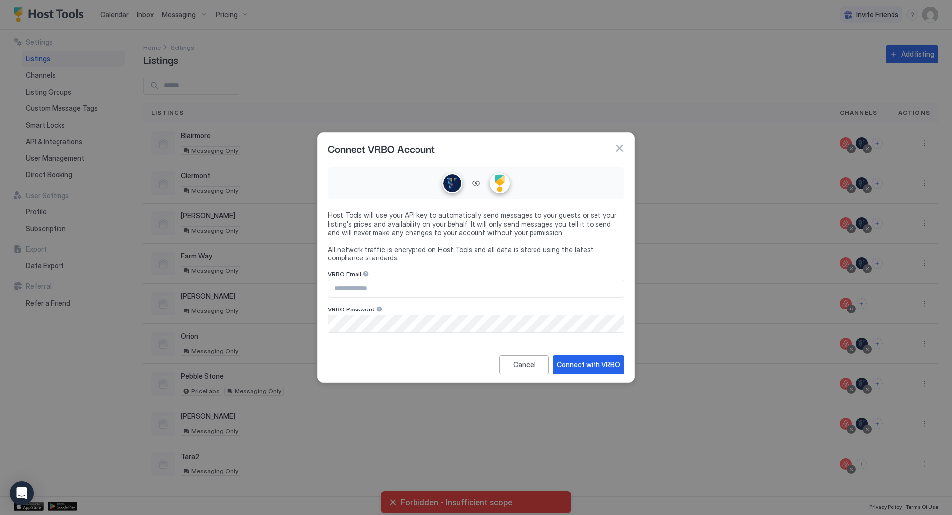
click at [357, 287] on input "Input Field" at bounding box center [475, 289] width 295 height 17
type input "*****"
type input "**********"
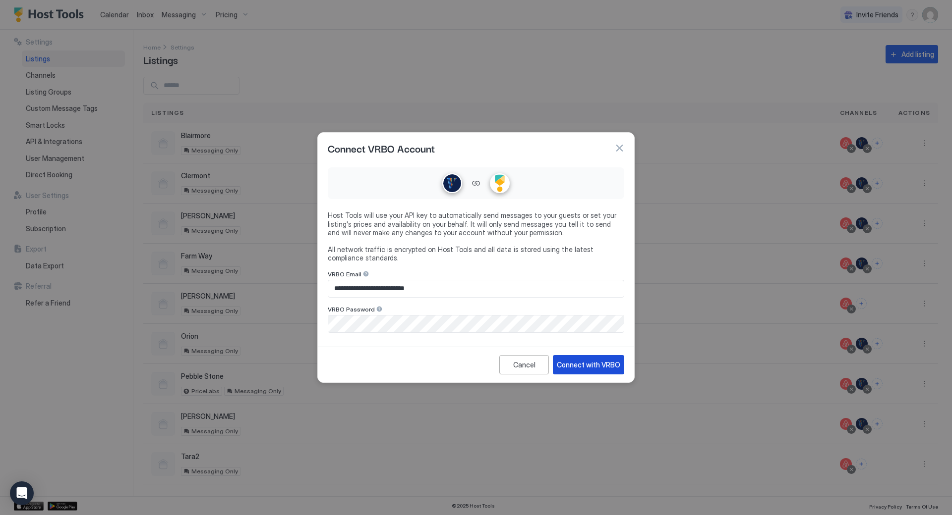
click at [586, 365] on div "Connect with VRBO" at bounding box center [588, 365] width 63 height 10
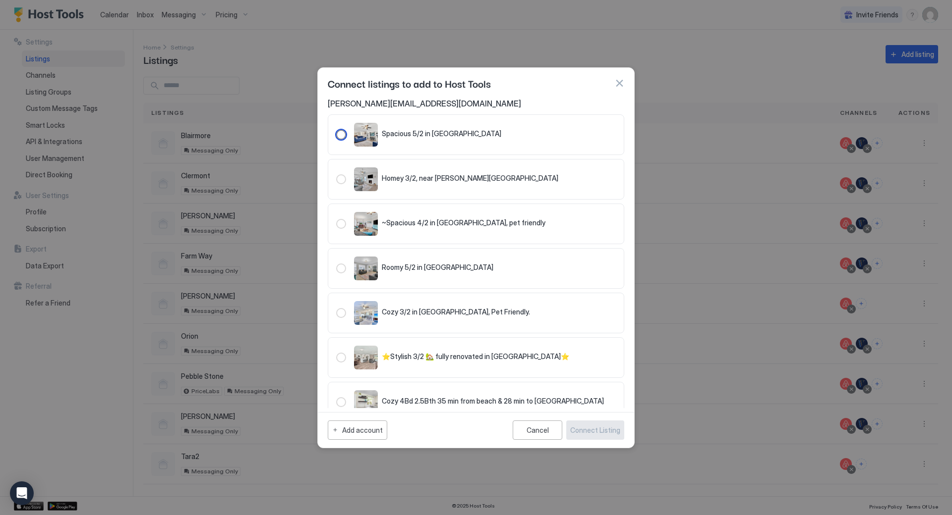
click at [345, 134] on div "321.3110650.3683727" at bounding box center [341, 135] width 10 height 10
click at [588, 430] on div "Connect Listing" at bounding box center [595, 430] width 50 height 10
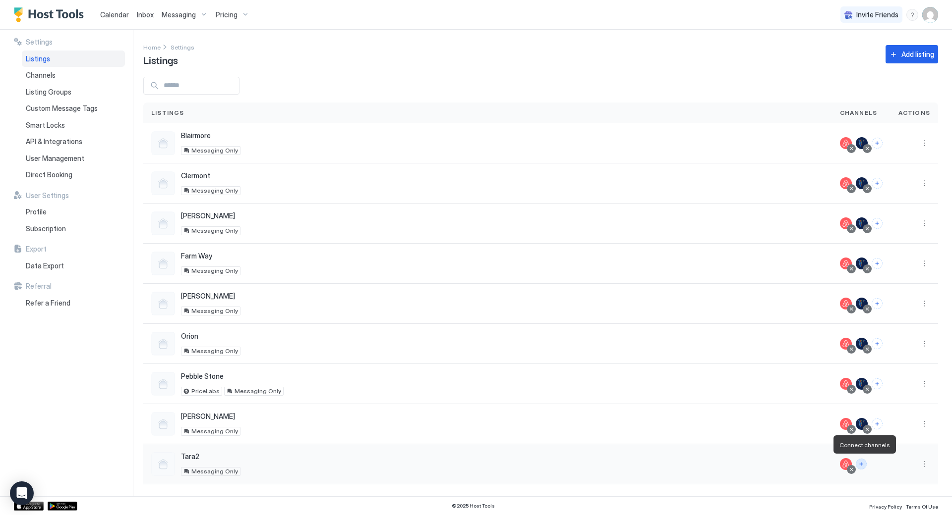
click at [863, 464] on button "Connect channels" at bounding box center [860, 464] width 11 height 11
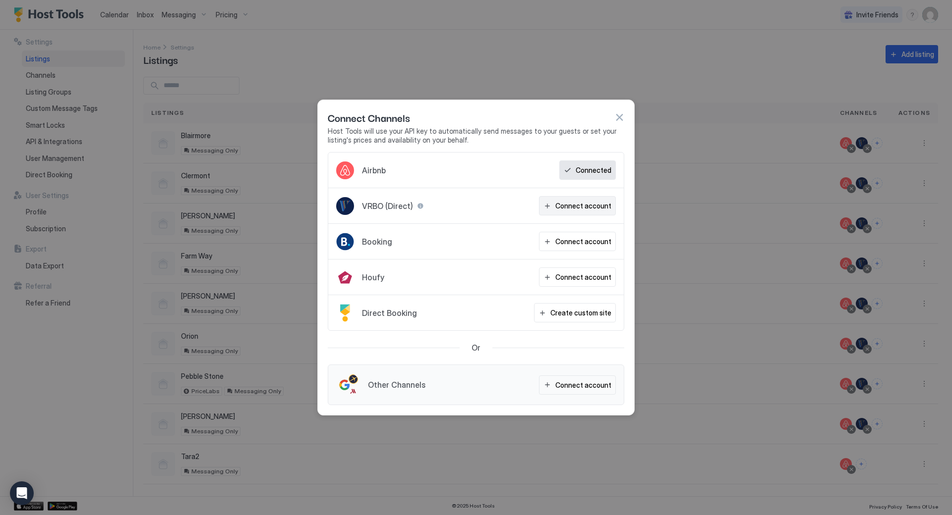
click at [584, 207] on div "Connect account" at bounding box center [583, 206] width 56 height 10
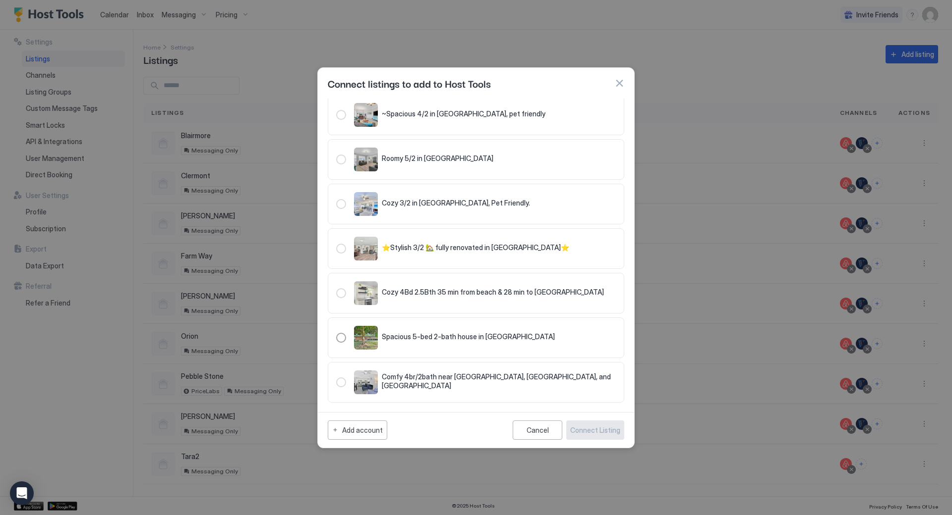
scroll to position [114, 0]
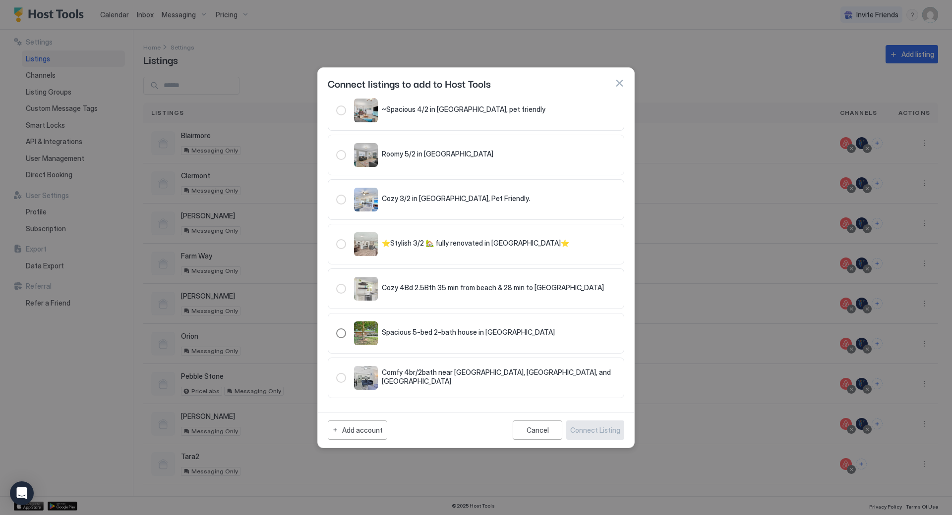
click at [397, 332] on span "Spacious 5-bed 2-bath house in [GEOGRAPHIC_DATA]" at bounding box center [468, 332] width 173 height 9
click at [585, 430] on div "Connect Listing" at bounding box center [595, 430] width 50 height 10
